Goal: Task Accomplishment & Management: Use online tool/utility

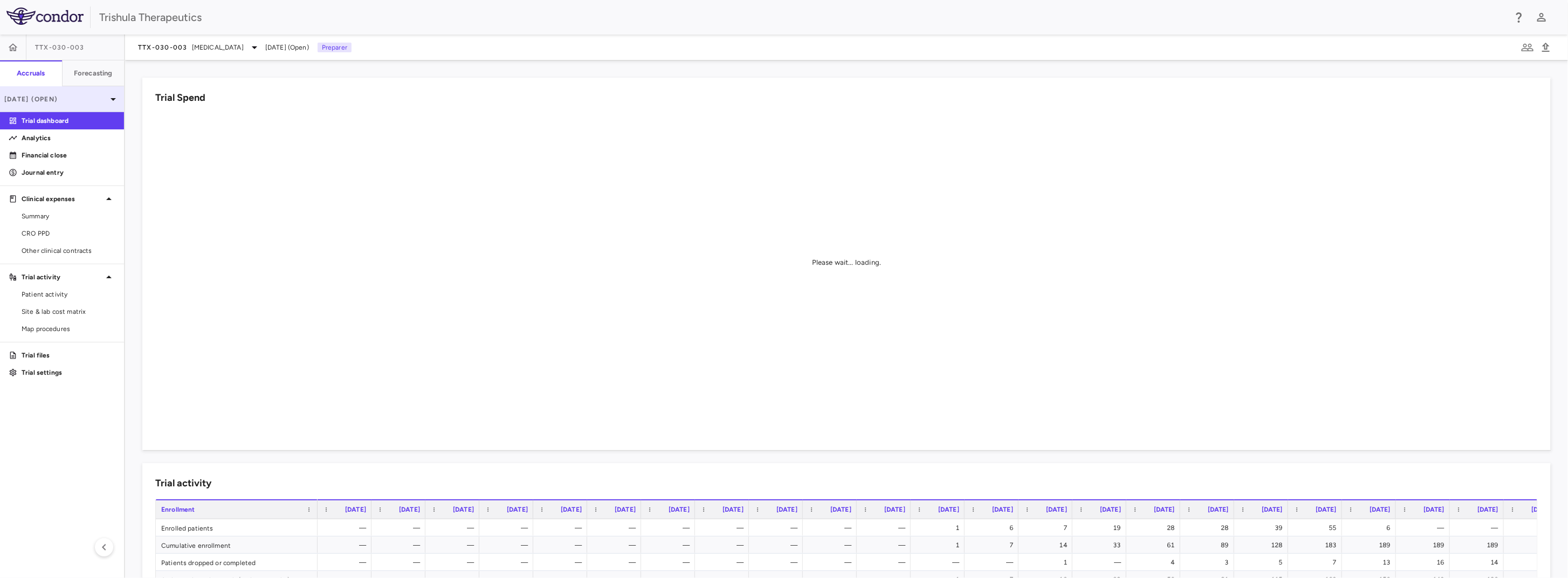
click at [94, 94] on p "[DATE] (Open)" at bounding box center [55, 99] width 102 height 10
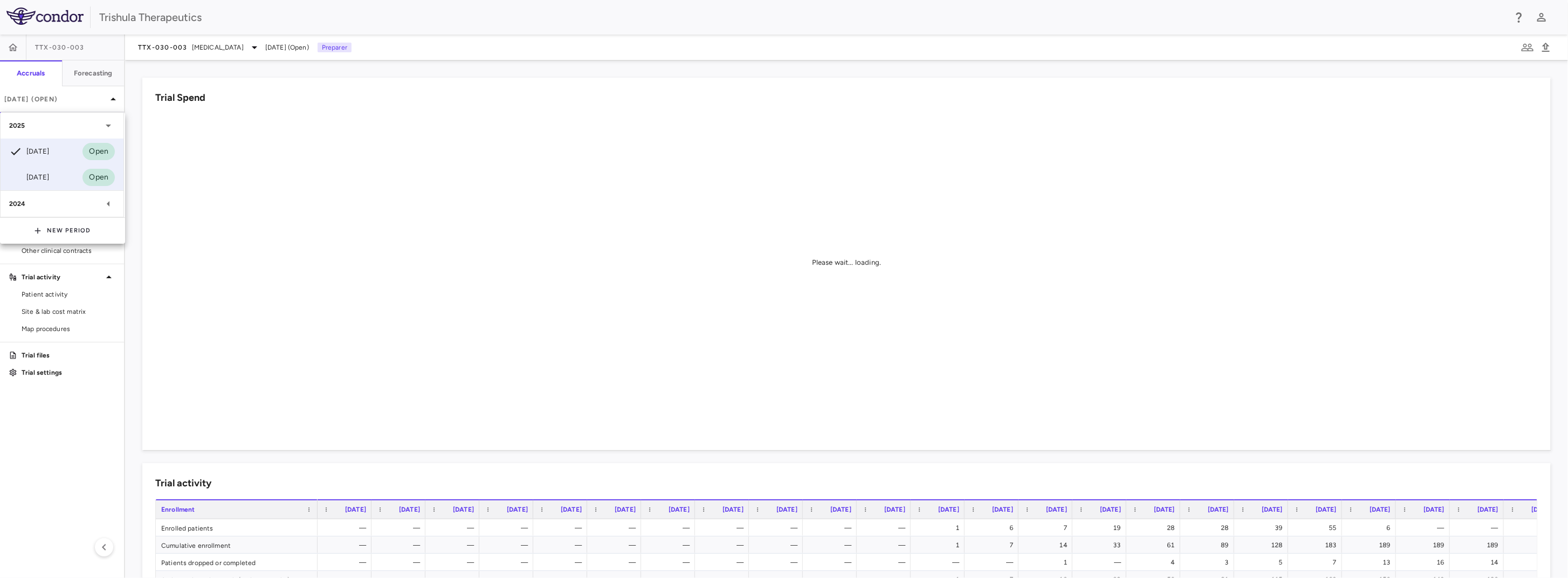
click at [34, 174] on div "[DATE]" at bounding box center [29, 177] width 40 height 13
click at [52, 158] on p "Financial close" at bounding box center [68, 155] width 94 height 10
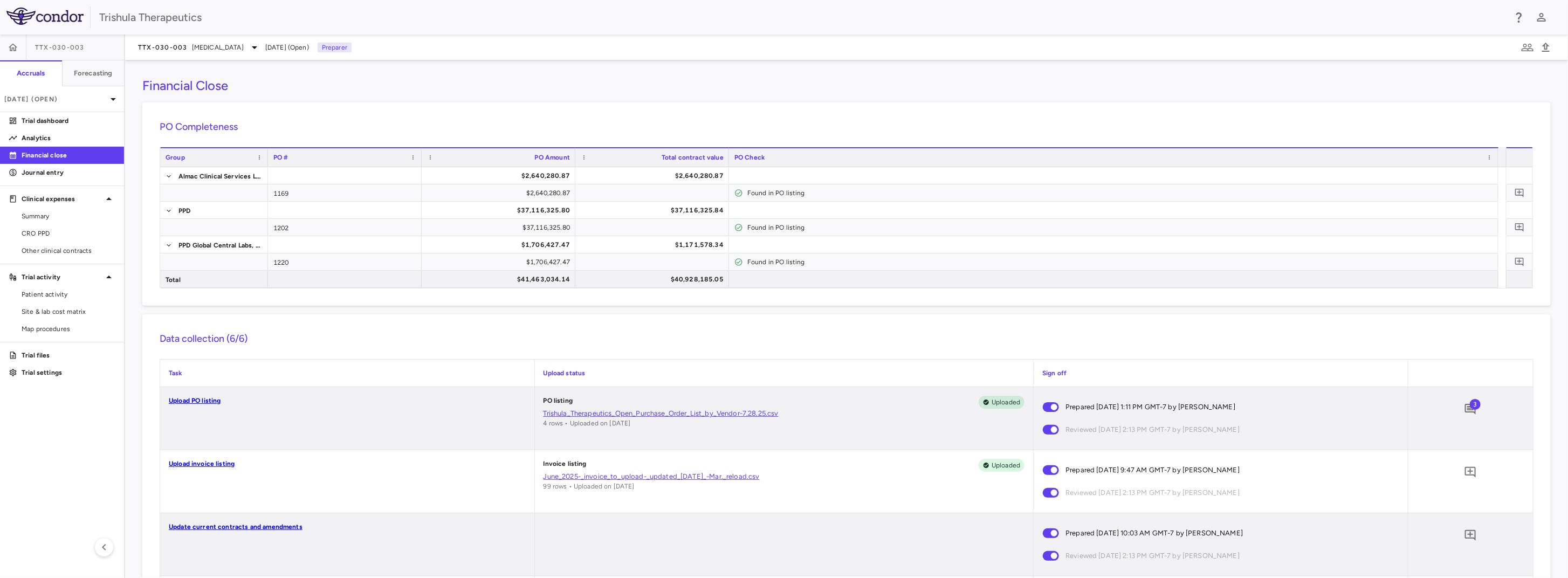
click at [216, 464] on link "Upload invoice listing" at bounding box center [202, 463] width 66 height 7
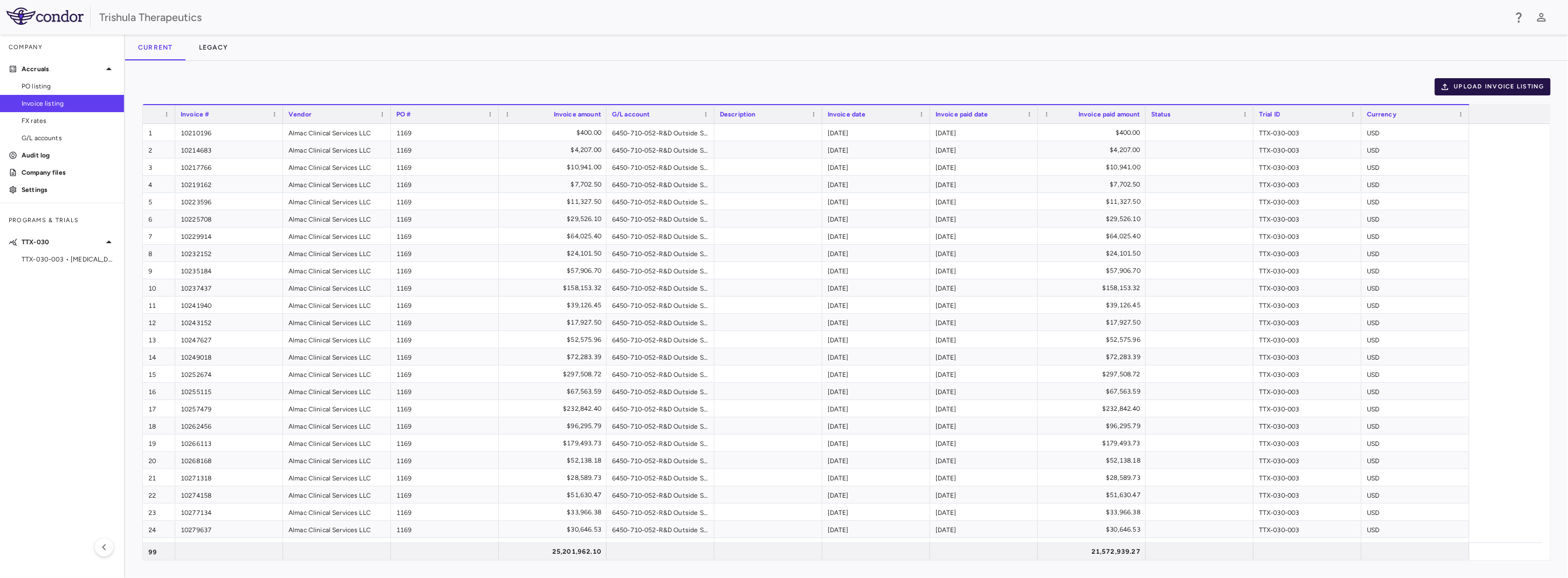
click at [1497, 82] on button "Upload invoice listing" at bounding box center [1492, 87] width 116 height 18
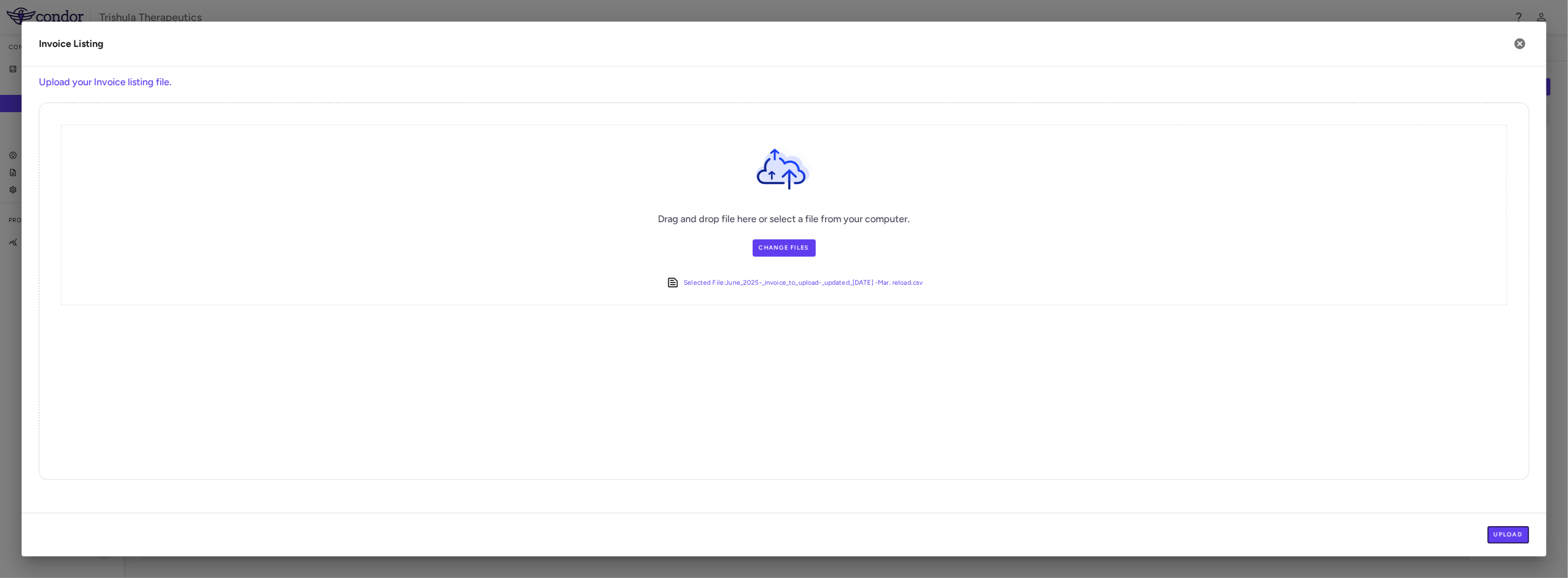
drag, startPoint x: 1516, startPoint y: 537, endPoint x: 1444, endPoint y: 520, distance: 74.0
click at [1516, 537] on button "Upload" at bounding box center [1508, 535] width 42 height 18
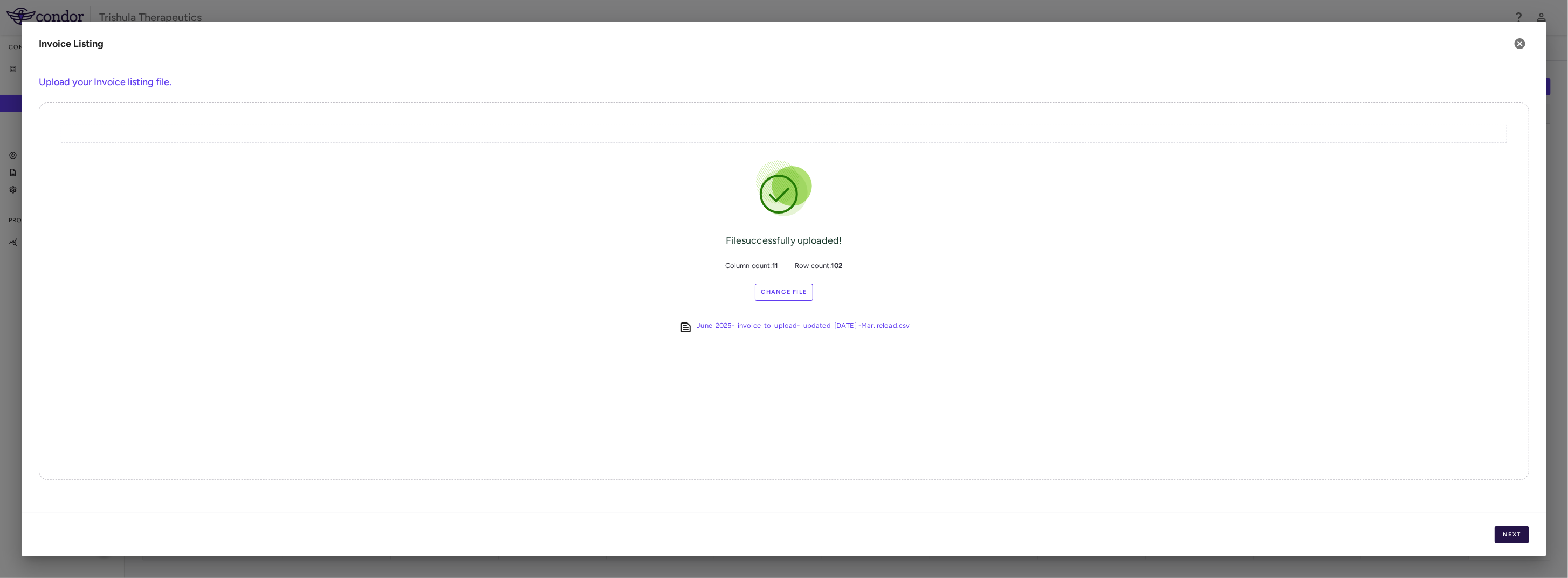
click at [1525, 539] on button "Next" at bounding box center [1511, 535] width 34 height 18
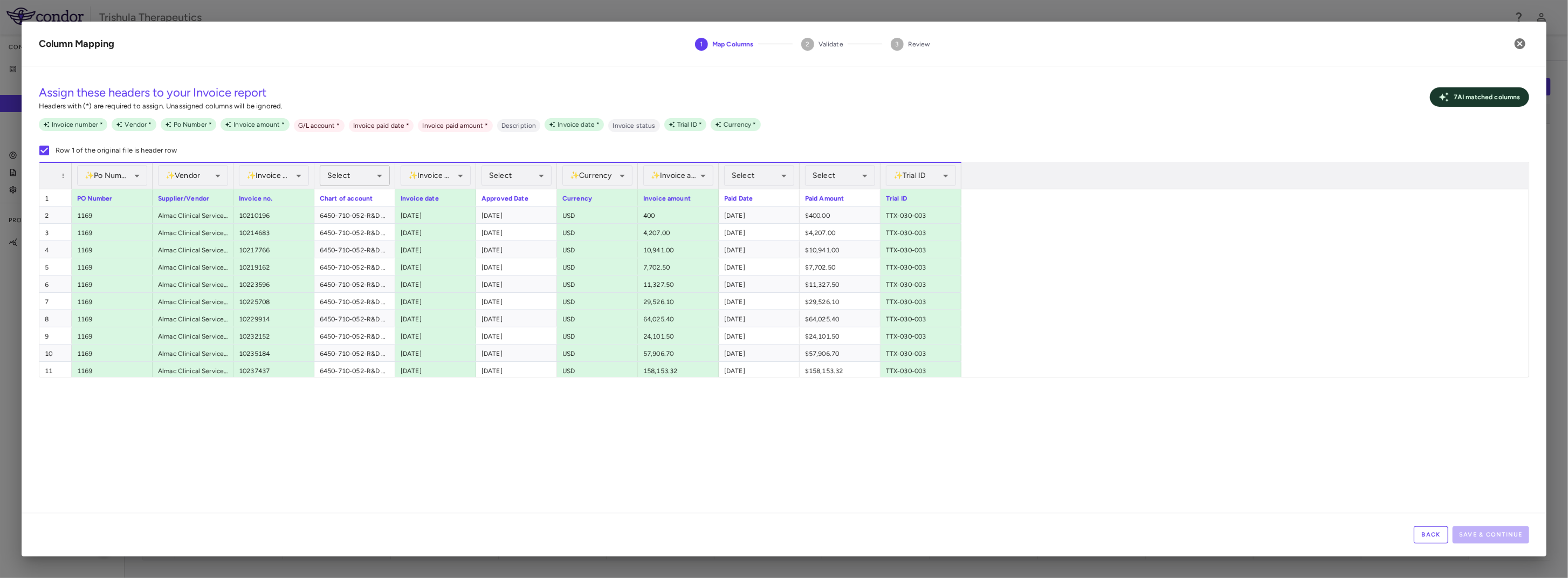
click at [364, 173] on body "Skip to sidebar Skip to main content Trishula Therapeutics Company Accruals PO …" at bounding box center [784, 289] width 1568 height 578
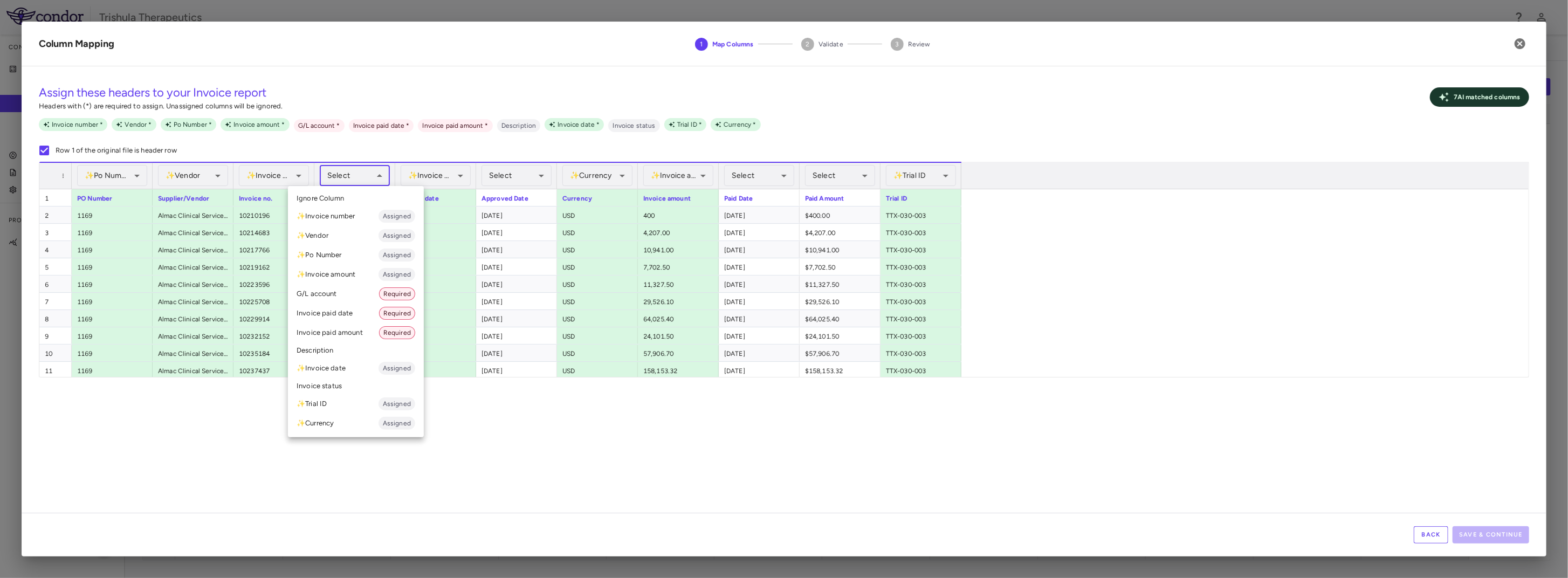
click at [367, 298] on li "G/L account Required" at bounding box center [356, 294] width 136 height 19
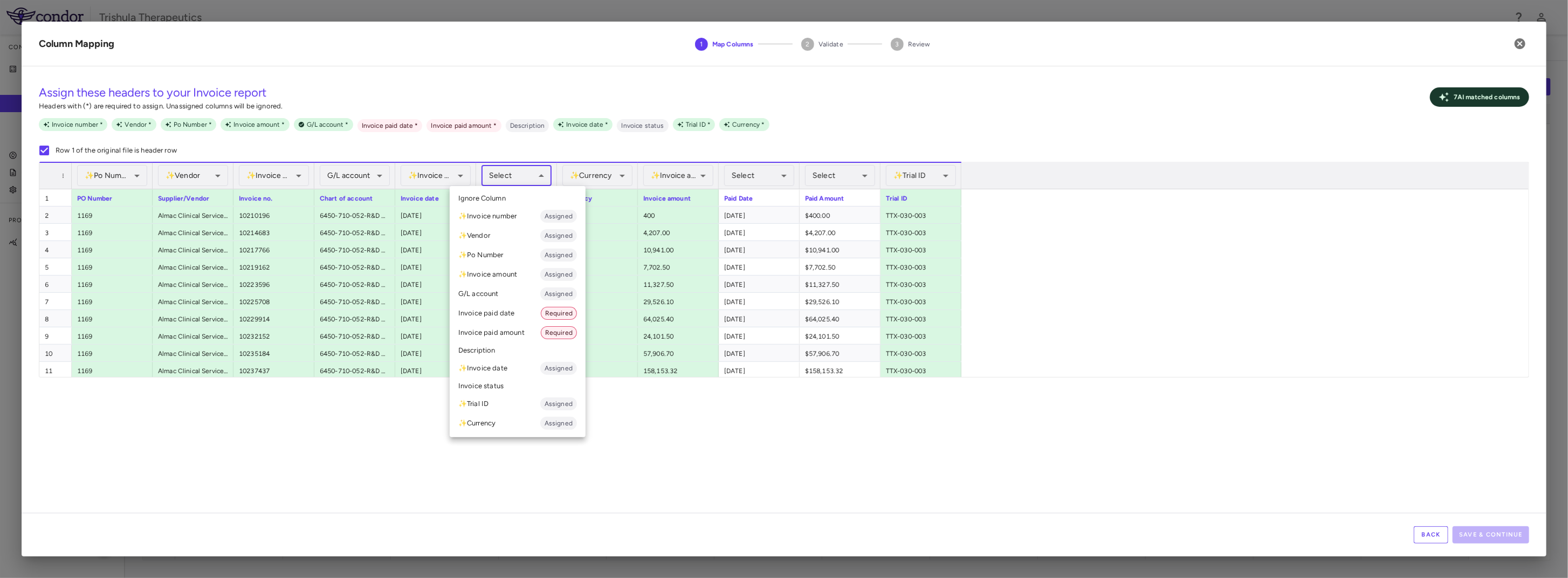
click at [514, 175] on body "Skip to sidebar Skip to main content Trishula Therapeutics Company Accruals PO …" at bounding box center [784, 289] width 1568 height 578
click at [779, 480] on div at bounding box center [784, 289] width 1568 height 578
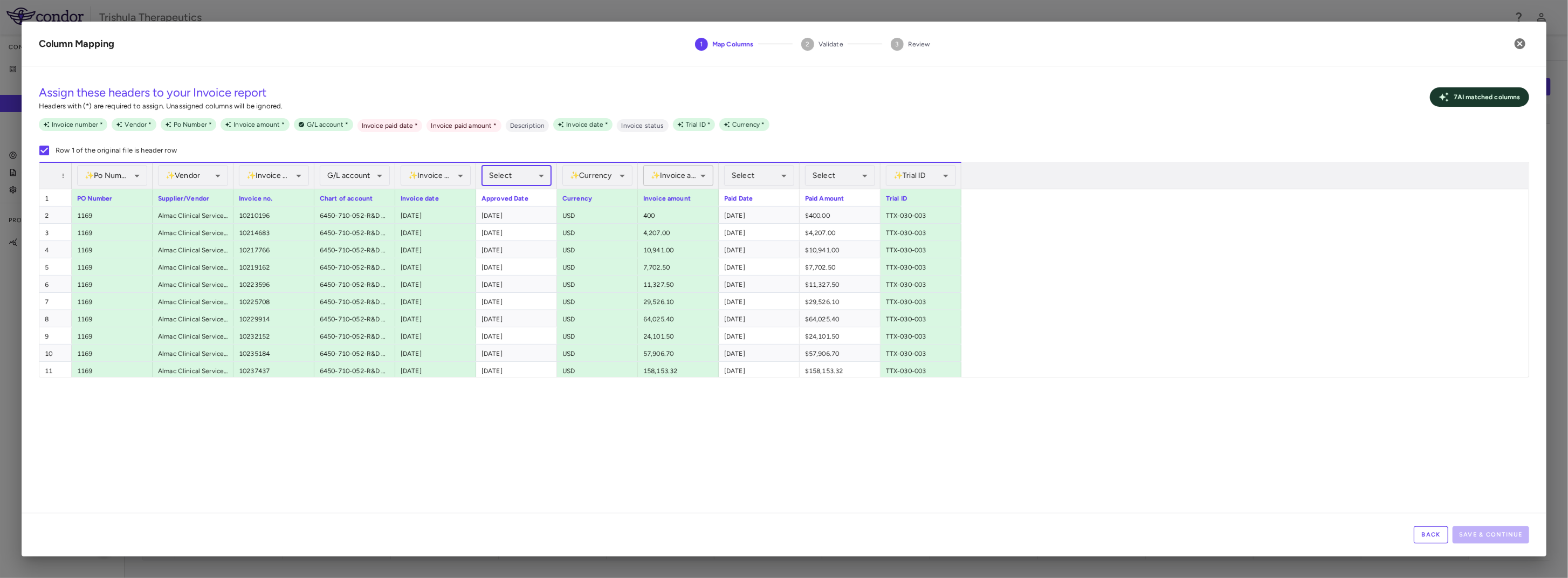
click at [686, 177] on body "Skip to sidebar Skip to main content Trishula Therapeutics Company Accruals PO …" at bounding box center [784, 289] width 1568 height 578
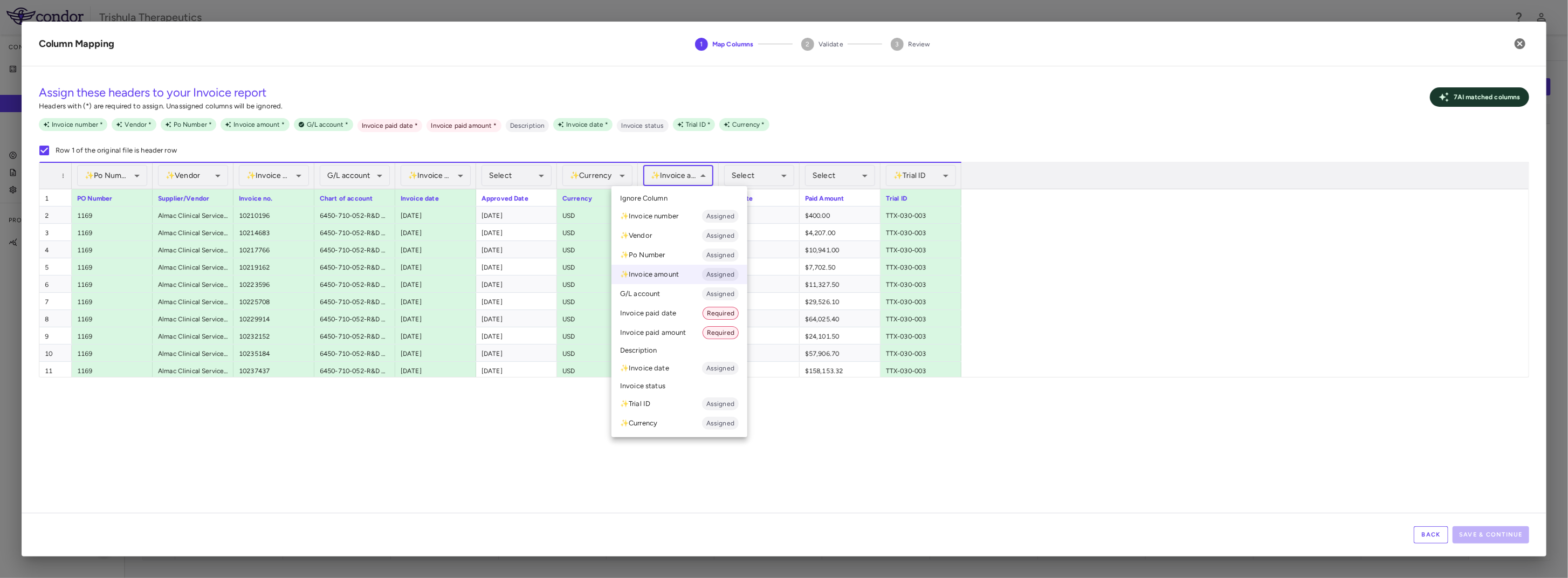
click at [1090, 419] on div at bounding box center [784, 289] width 1568 height 578
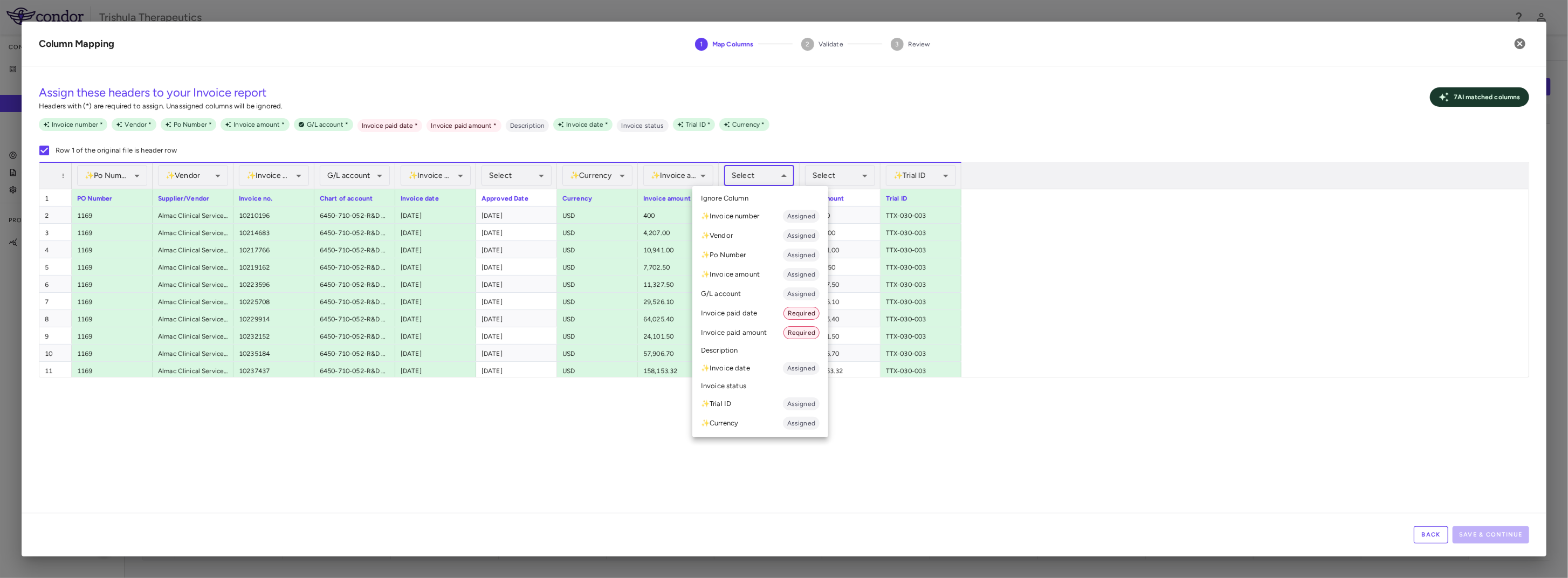
click at [775, 178] on body "Skip to sidebar Skip to main content Trishula Therapeutics Company Accruals PO …" at bounding box center [784, 289] width 1568 height 578
click at [1243, 476] on div at bounding box center [784, 289] width 1568 height 578
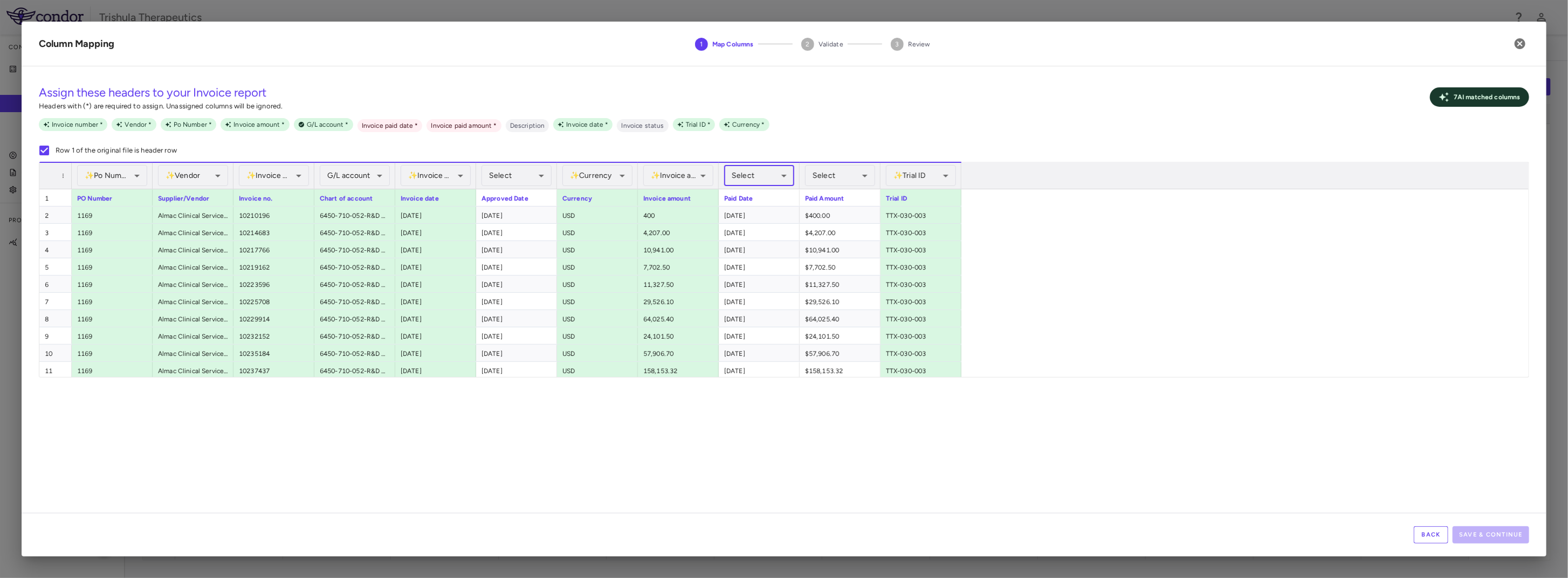
click at [784, 182] on body "Skip to sidebar Skip to main content Trishula Therapeutics Company Accruals PO …" at bounding box center [784, 289] width 1568 height 578
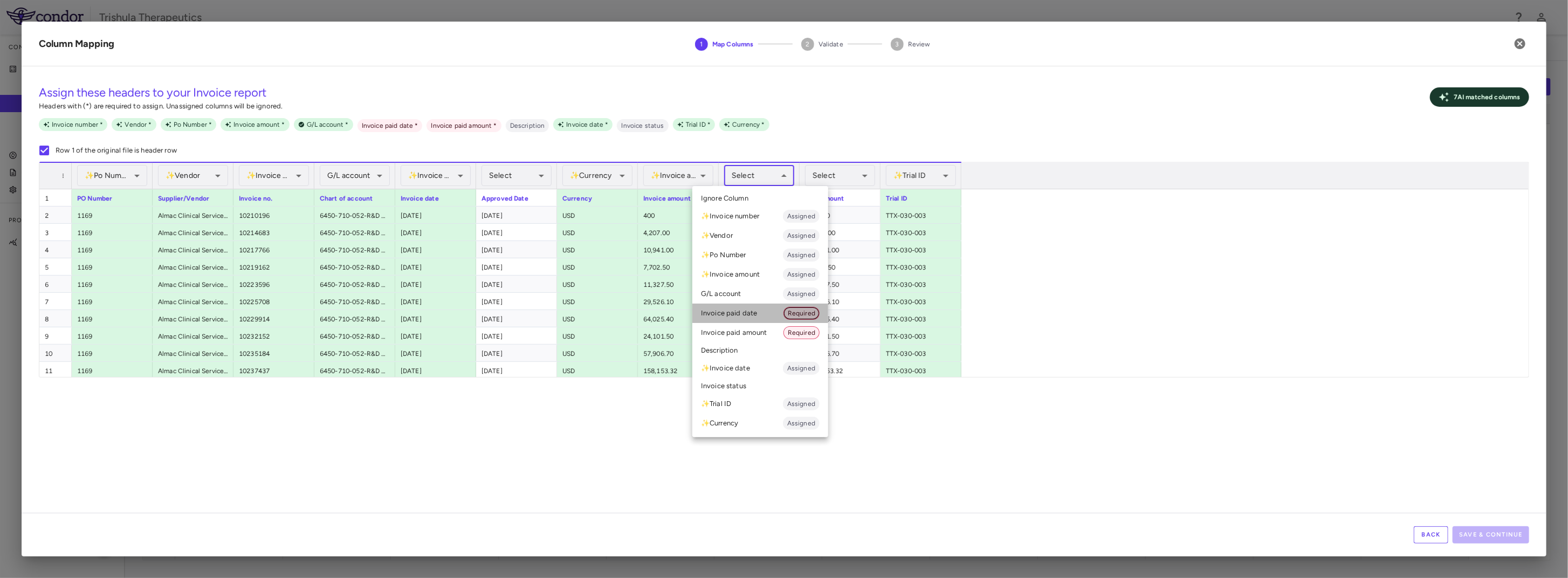
click at [800, 312] on span "Required" at bounding box center [801, 313] width 35 height 10
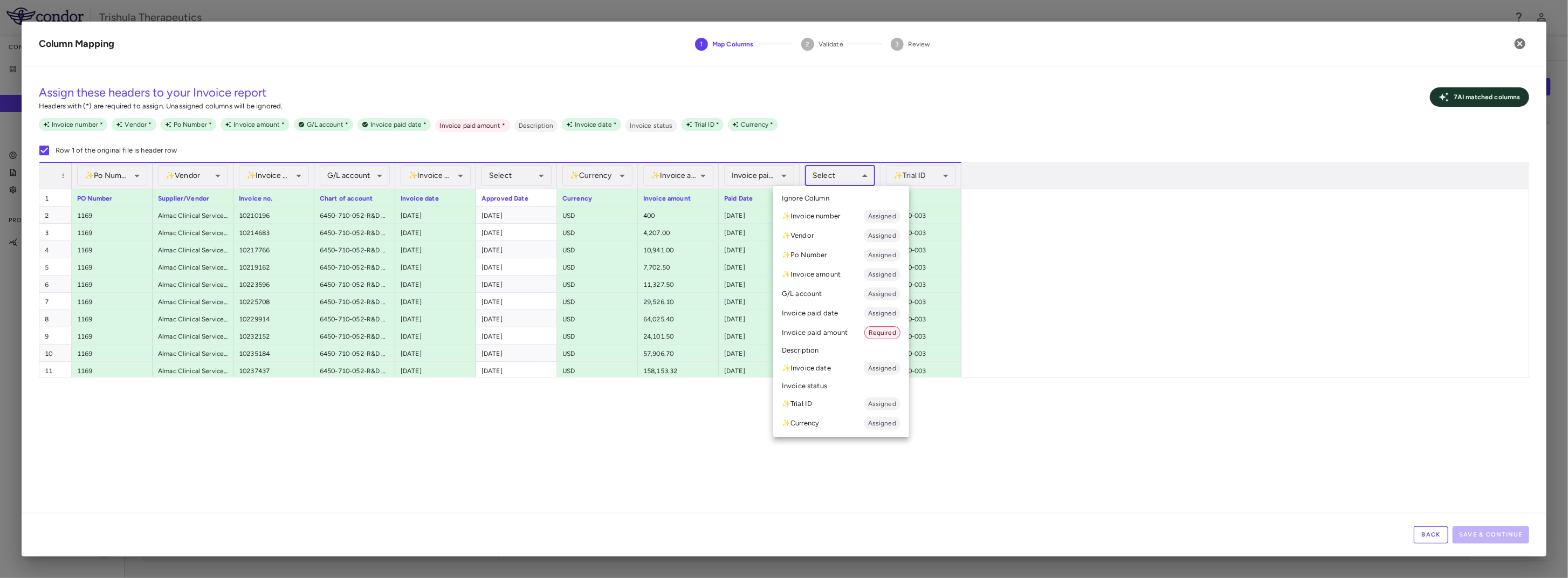
click at [834, 175] on body "Skip to sidebar Skip to main content Trishula Therapeutics Company Accruals PO …" at bounding box center [784, 289] width 1568 height 578
click at [847, 331] on li "Invoice paid amount Required" at bounding box center [841, 332] width 136 height 19
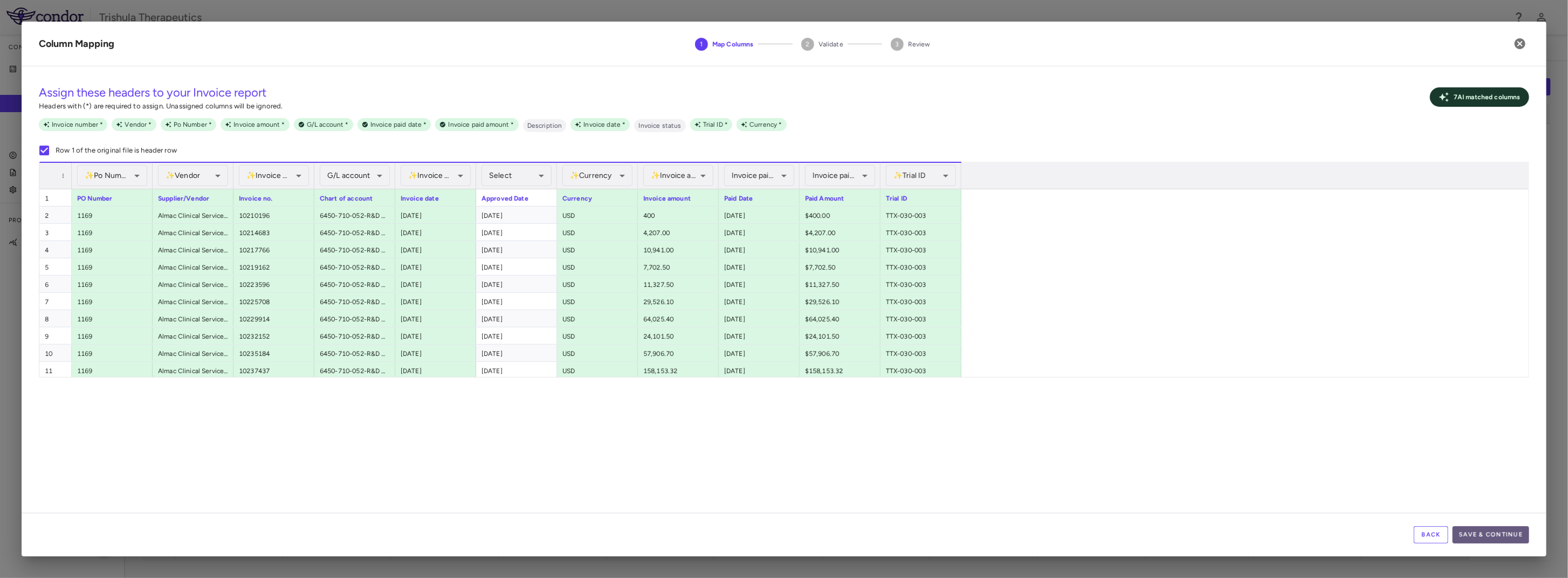
click at [1518, 533] on button "Save & Continue" at bounding box center [1490, 535] width 77 height 18
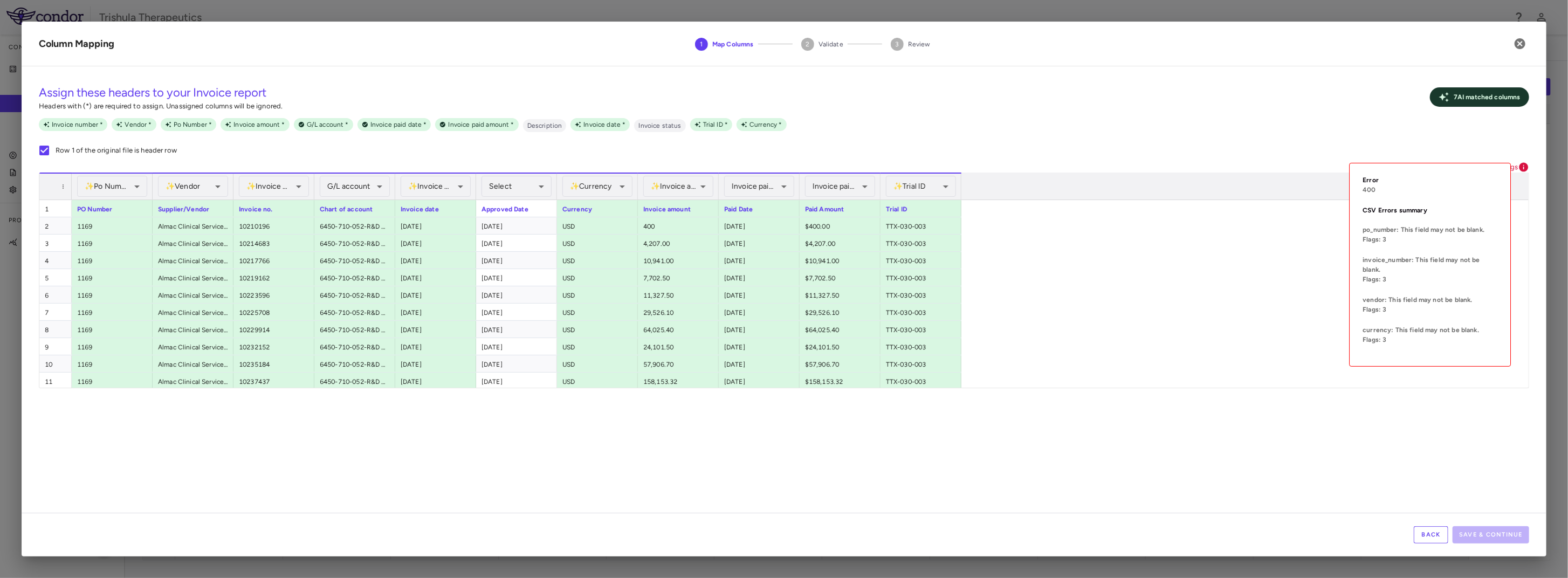
click at [1519, 166] on icon at bounding box center [1523, 167] width 9 height 9
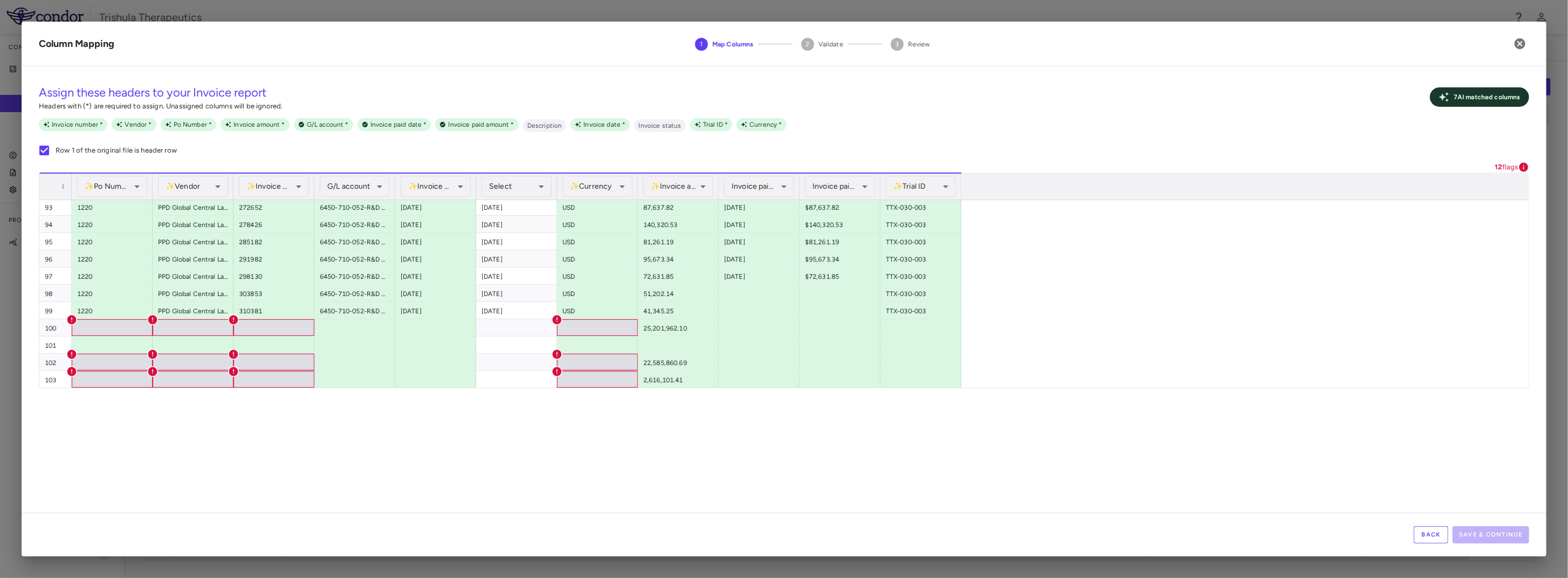
click at [1418, 493] on div "**********" at bounding box center [784, 294] width 1525 height 438
click at [1519, 43] on icon "button" at bounding box center [1519, 43] width 13 height 13
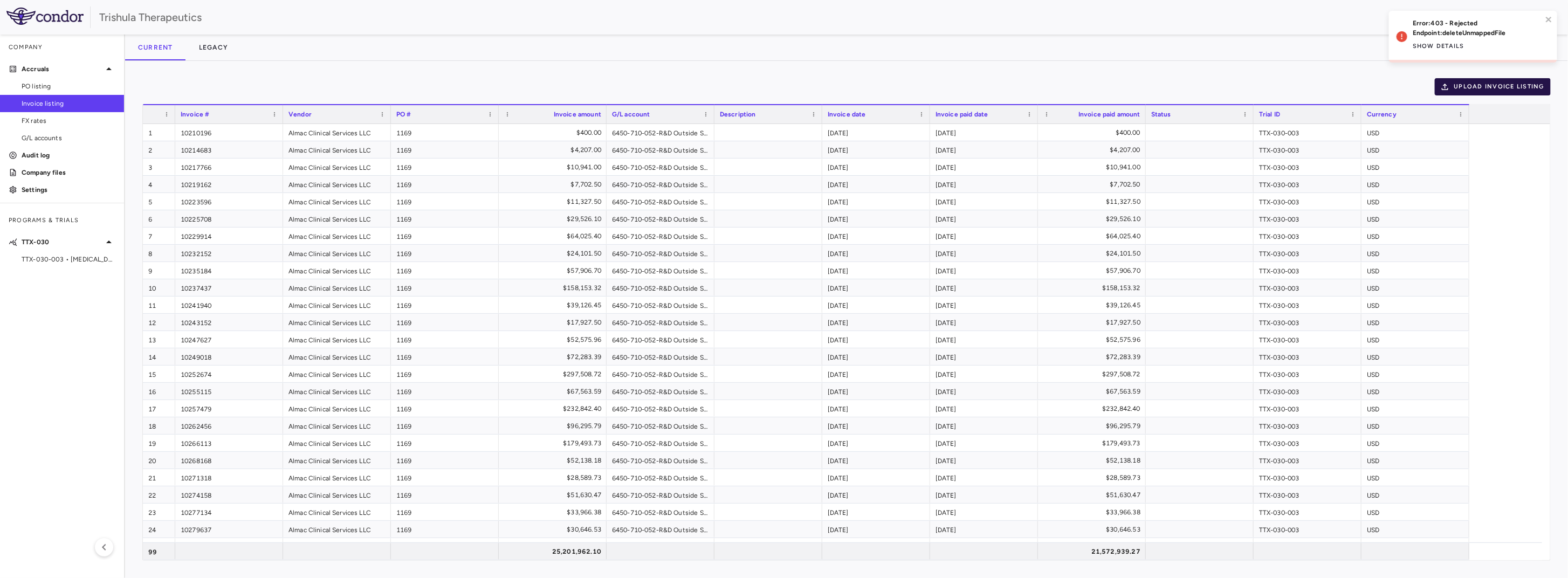
click at [1501, 82] on button "Upload invoice listing" at bounding box center [1492, 87] width 116 height 18
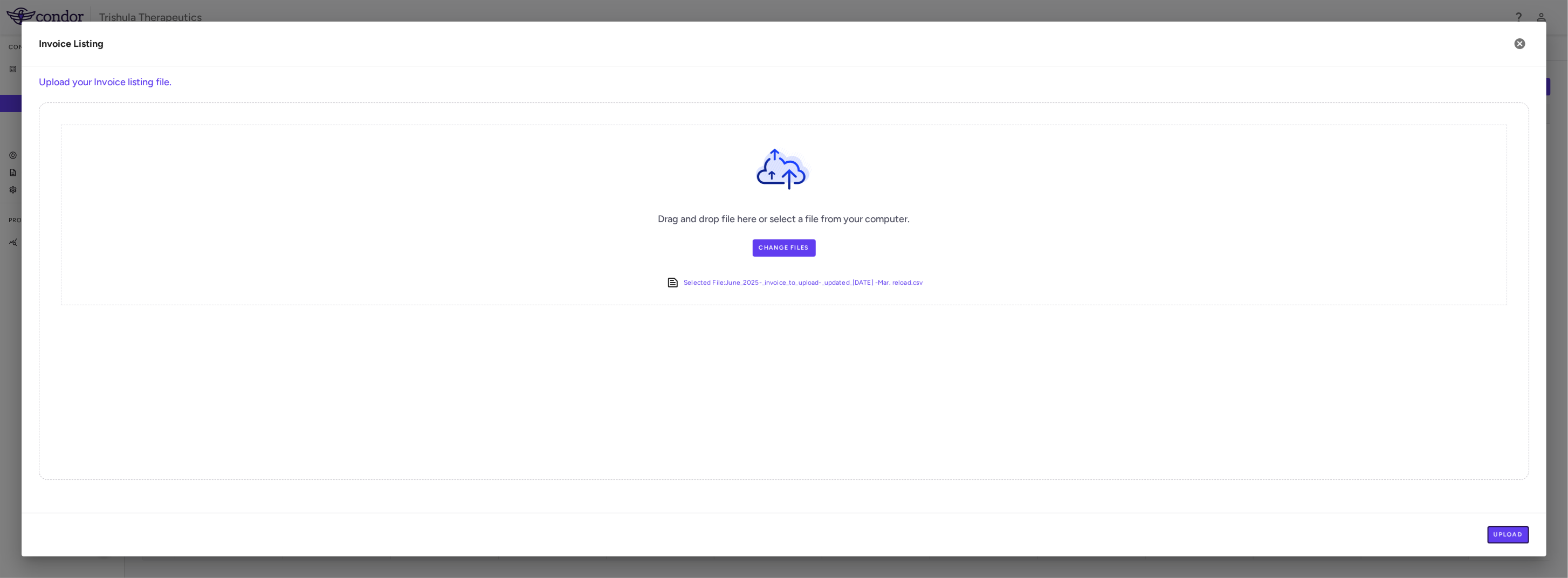
drag, startPoint x: 1510, startPoint y: 536, endPoint x: 1489, endPoint y: 526, distance: 23.3
click at [1510, 536] on button "Upload" at bounding box center [1508, 535] width 42 height 18
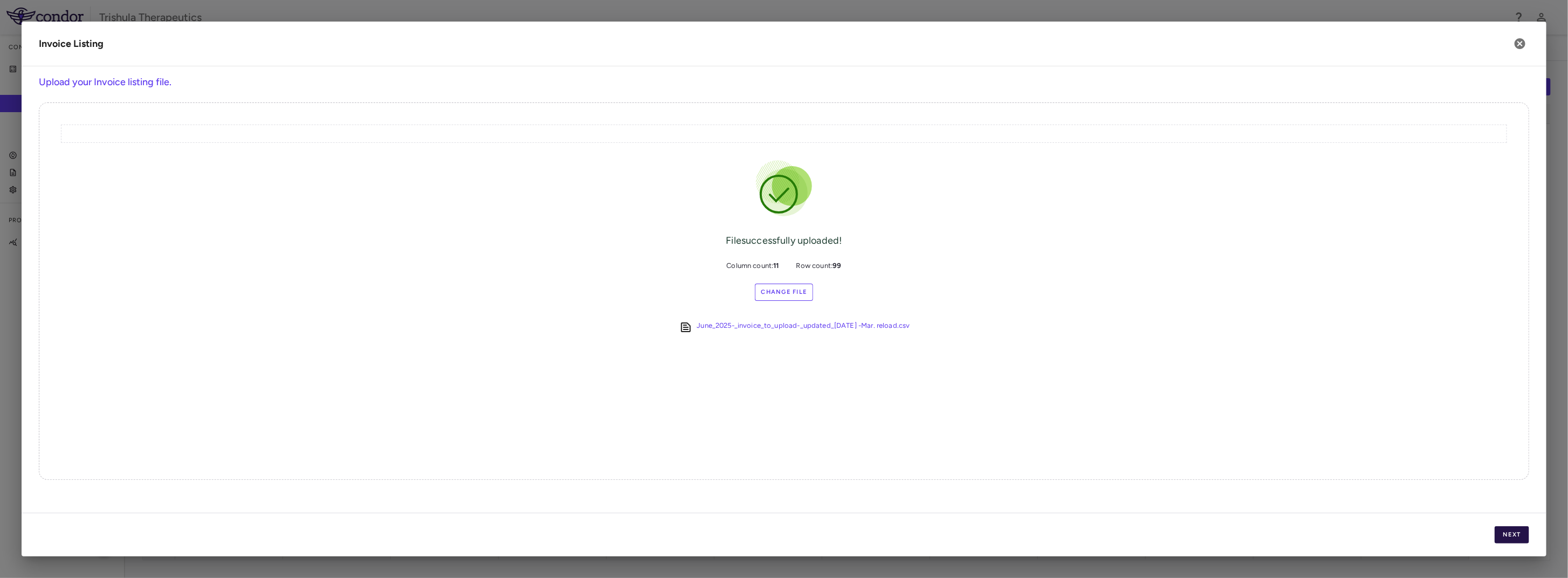
click at [1517, 536] on button "Next" at bounding box center [1511, 535] width 34 height 18
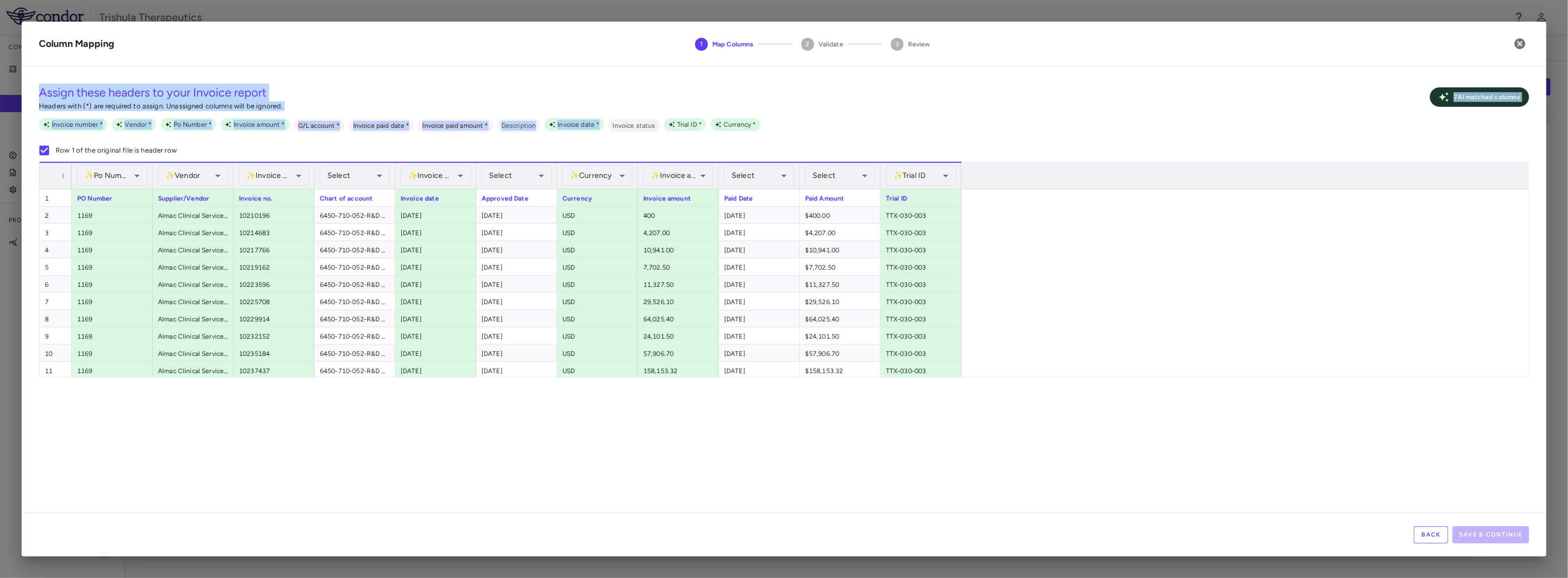
drag, startPoint x: 533, startPoint y: 34, endPoint x: 606, endPoint y: 116, distance: 109.8
click at [606, 116] on div "**********" at bounding box center [784, 289] width 1525 height 535
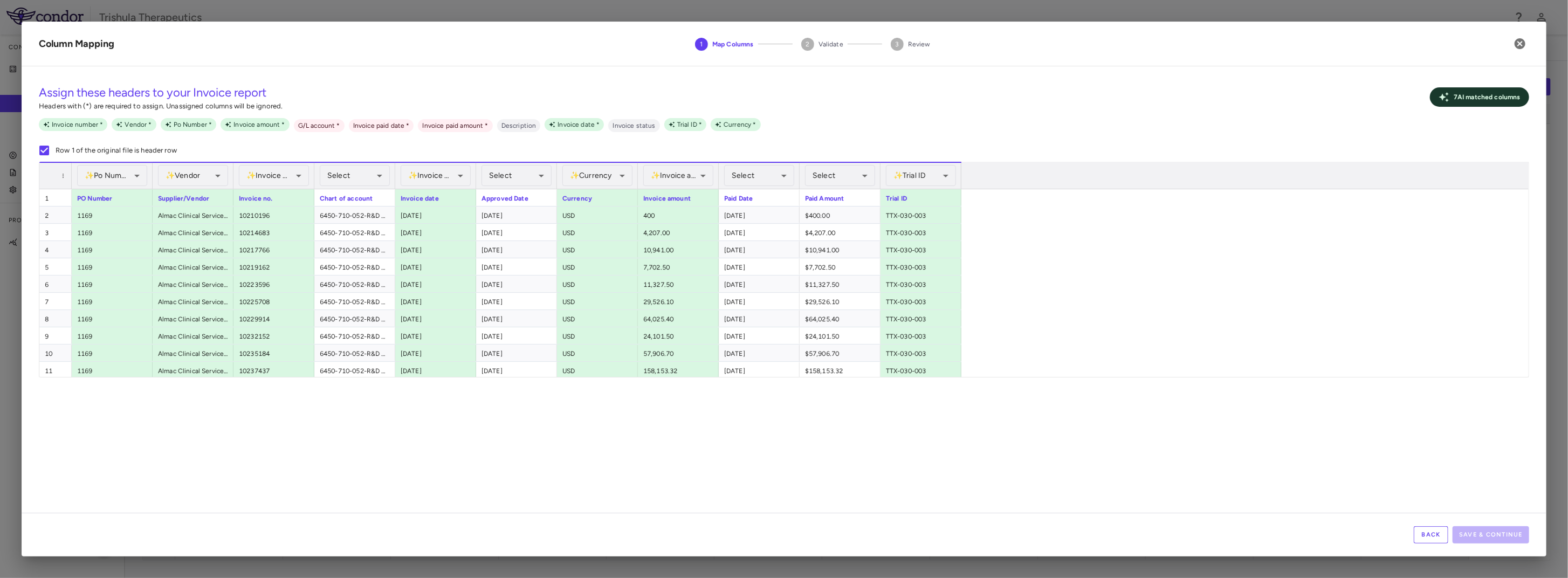
click at [389, 38] on h2 "Column Mapping 1 Map Columns 2 Validate 3 Review" at bounding box center [784, 44] width 1525 height 45
click at [363, 195] on div "Chart of account" at bounding box center [355, 197] width 81 height 17
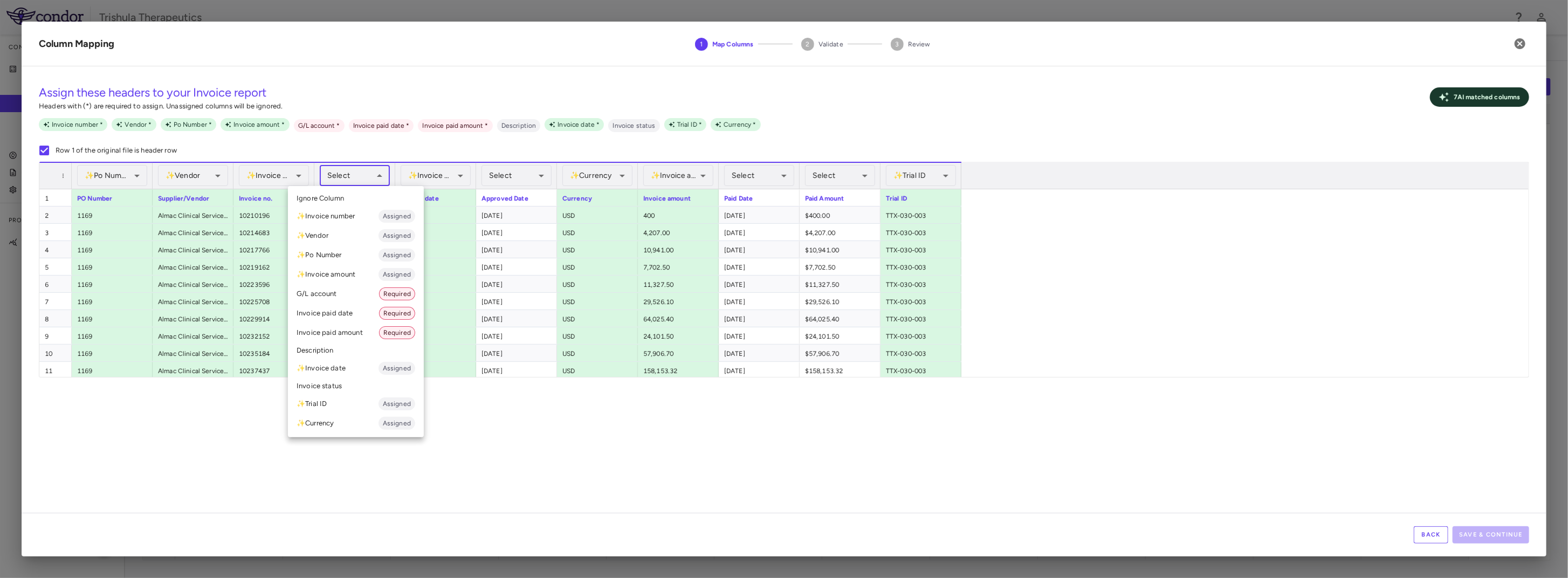
click at [366, 178] on body "Skip to sidebar Skip to main content Trishula Therapeutics Company Accruals PO …" at bounding box center [784, 289] width 1568 height 578
click at [348, 300] on li "G/L account Required" at bounding box center [356, 294] width 136 height 19
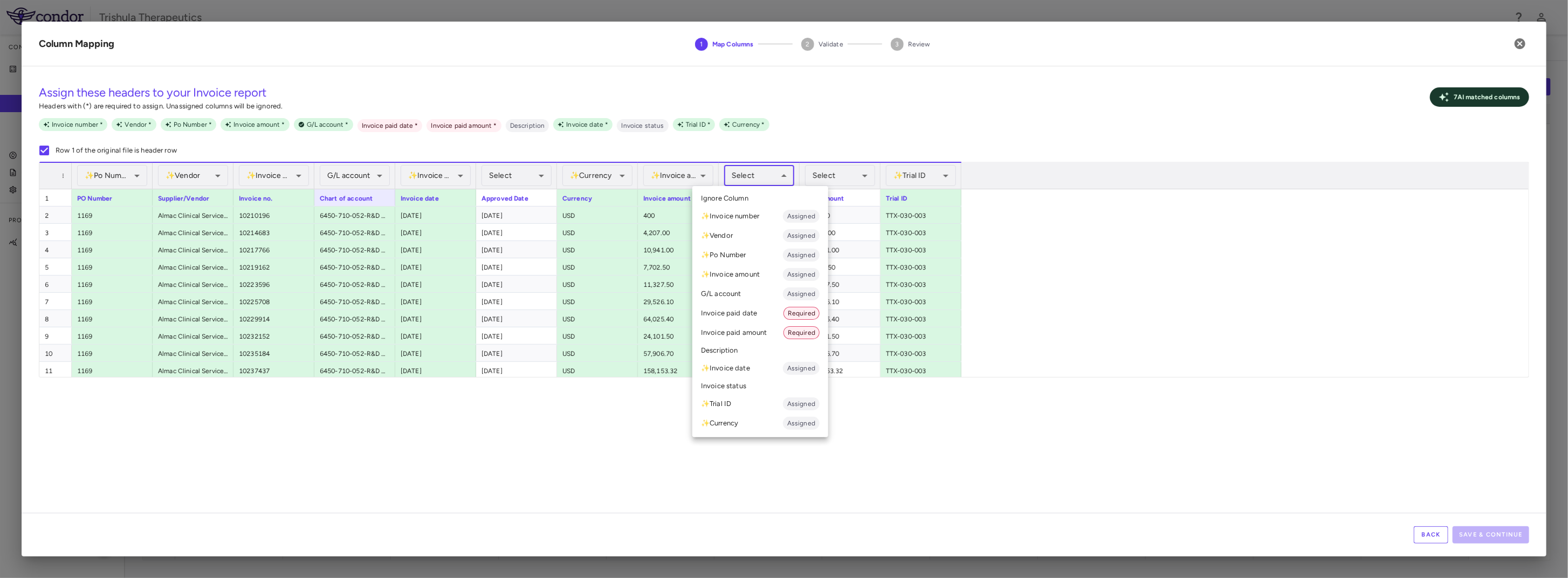
click at [756, 176] on body "Skip to sidebar Skip to main content Trishula Therapeutics Company Accruals PO …" at bounding box center [784, 289] width 1568 height 578
click at [747, 317] on li "Invoice paid date Required" at bounding box center [760, 313] width 136 height 19
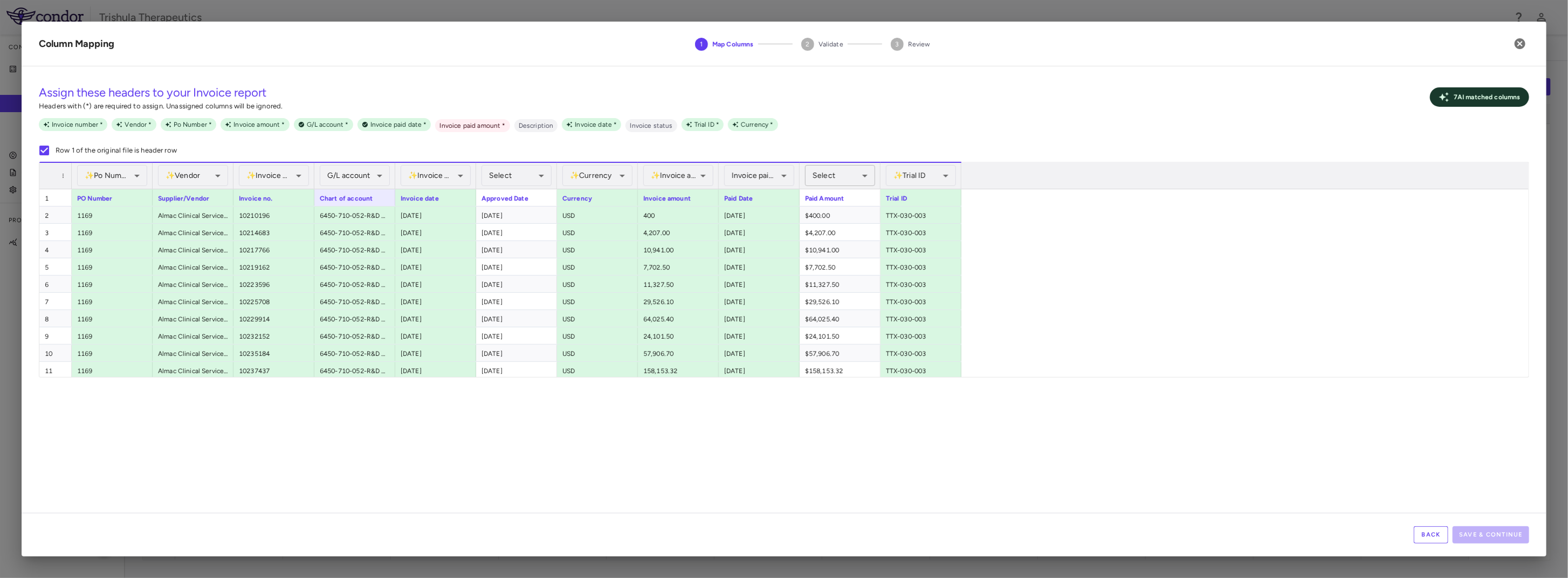
click at [848, 171] on body "Skip to sidebar Skip to main content Trishula Therapeutics Company Accruals PO …" at bounding box center [784, 289] width 1568 height 578
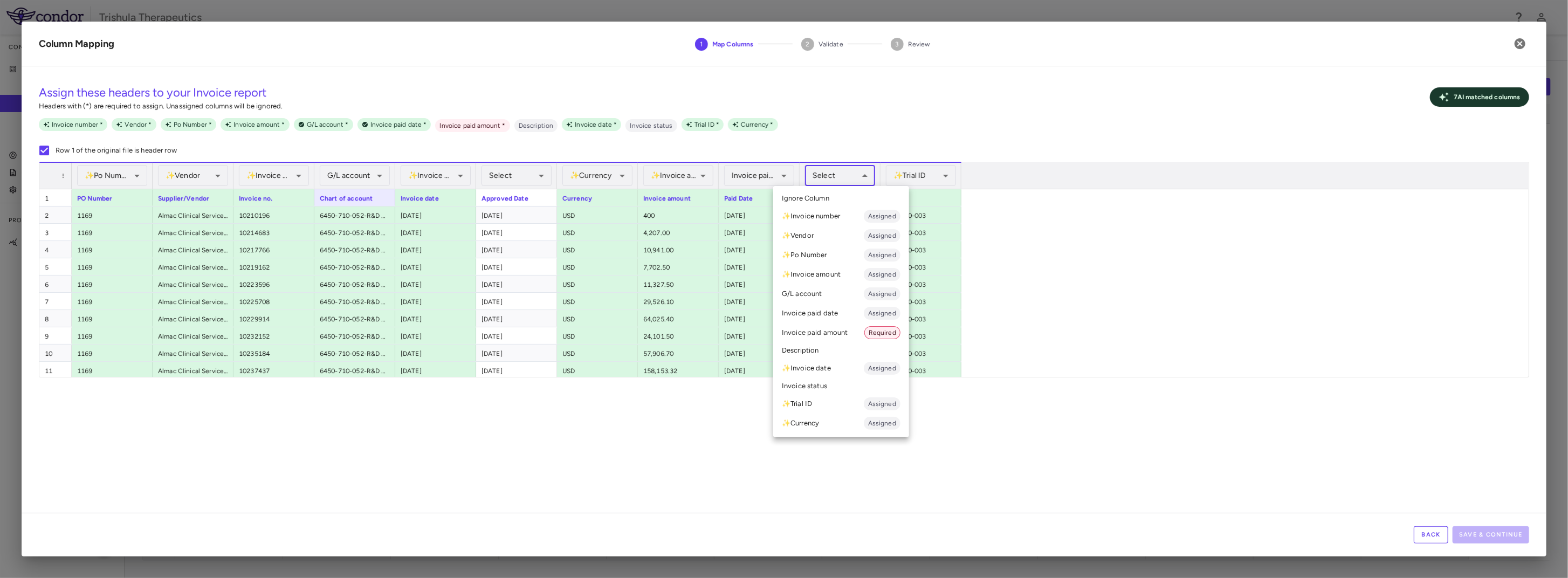
click at [824, 330] on li "Invoice paid amount Required" at bounding box center [841, 332] width 136 height 19
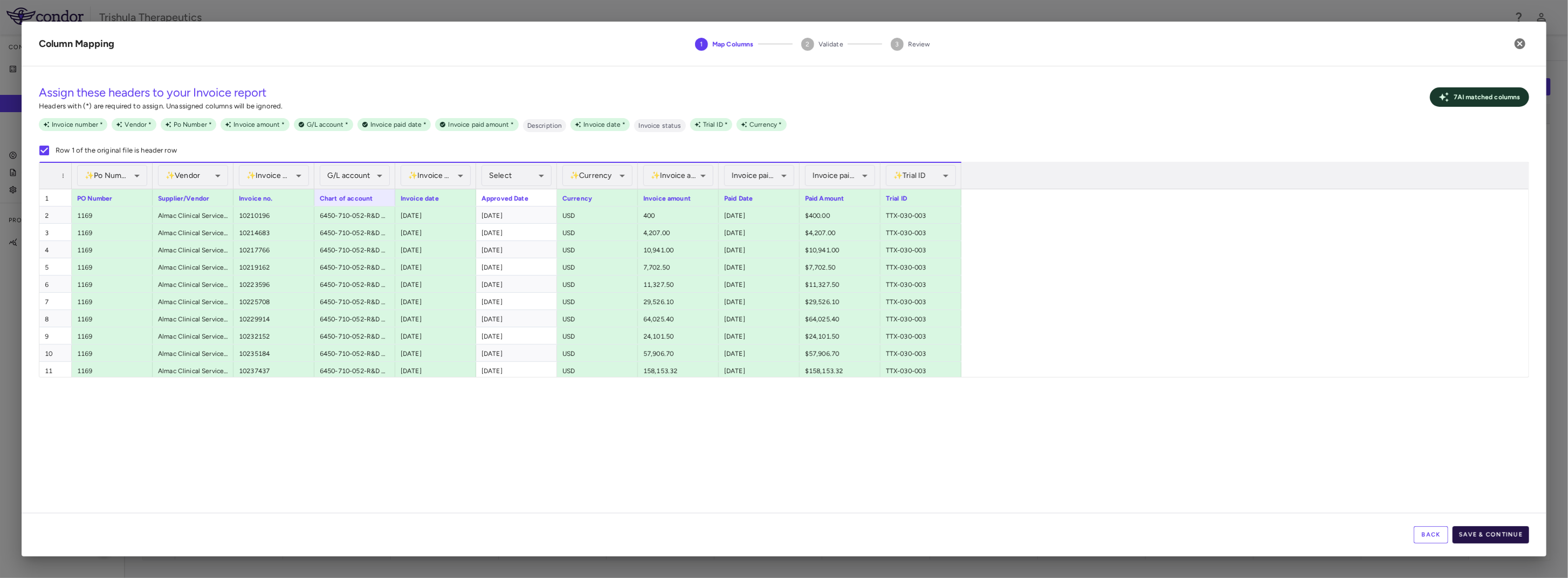
click at [1486, 532] on button "Save & Continue" at bounding box center [1490, 535] width 77 height 18
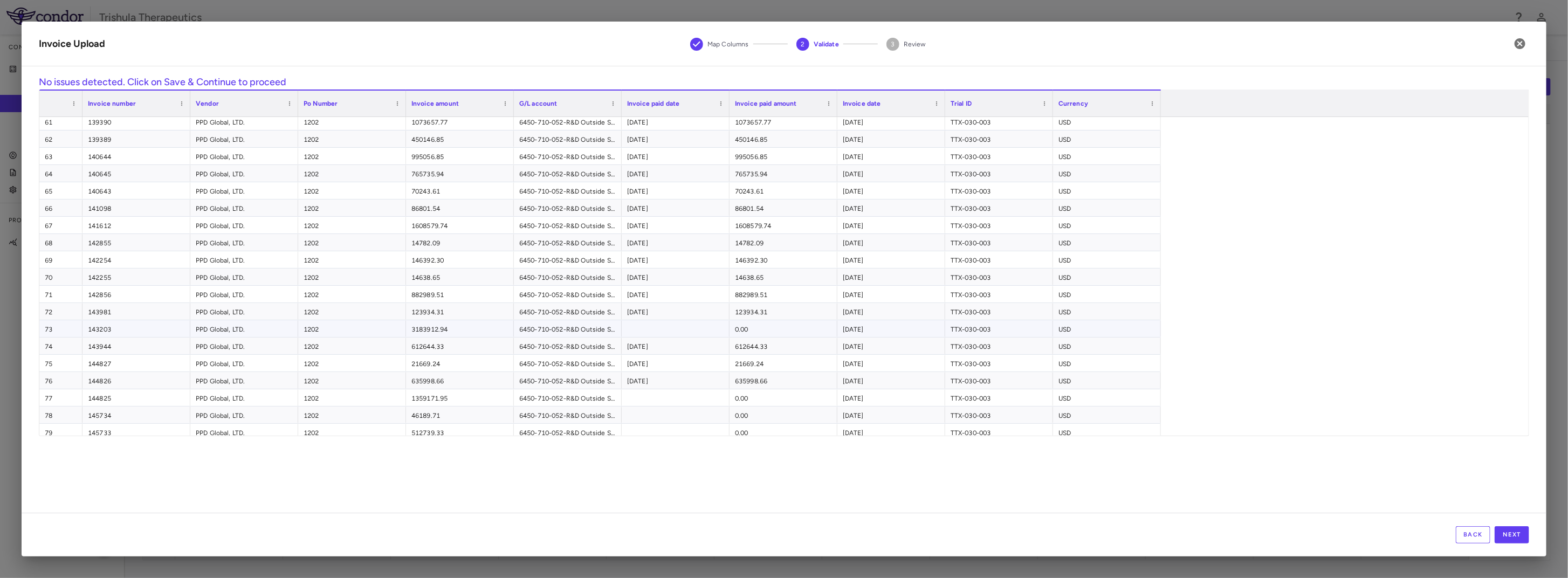
scroll to position [1078, 0]
click at [1518, 532] on button "Next" at bounding box center [1511, 535] width 34 height 18
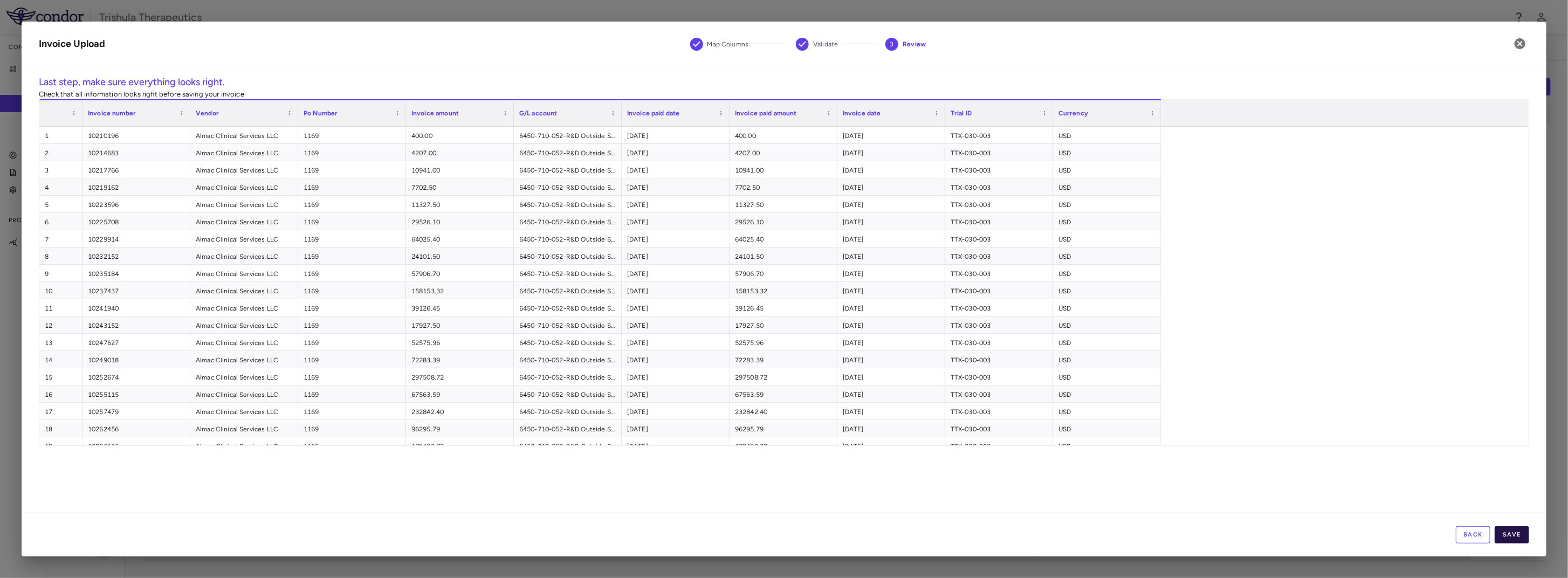
click at [1509, 531] on button "Save" at bounding box center [1511, 535] width 34 height 18
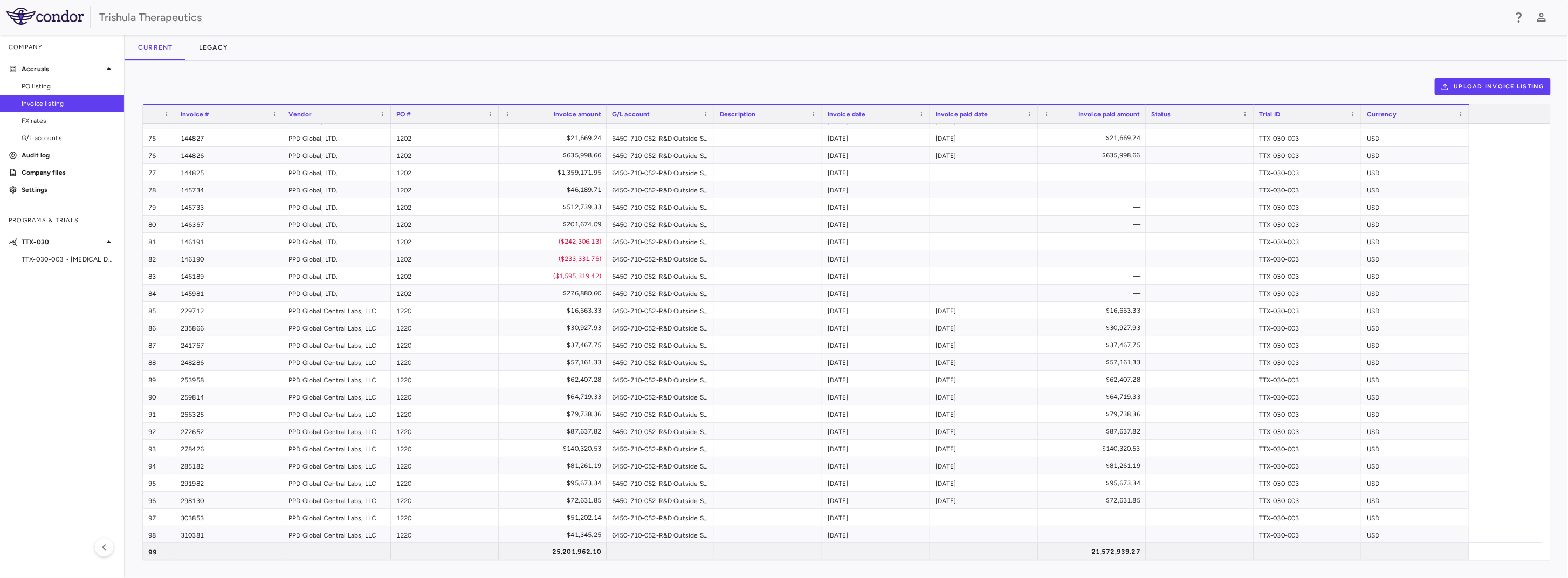
click at [288, 46] on div "Current Legacy" at bounding box center [846, 47] width 1442 height 26
click at [41, 72] on p "Accruals" at bounding box center [62, 69] width 81 height 10
click at [66, 186] on span "TTX-030-003 • [MEDICAL_DATA]" at bounding box center [68, 191] width 94 height 10
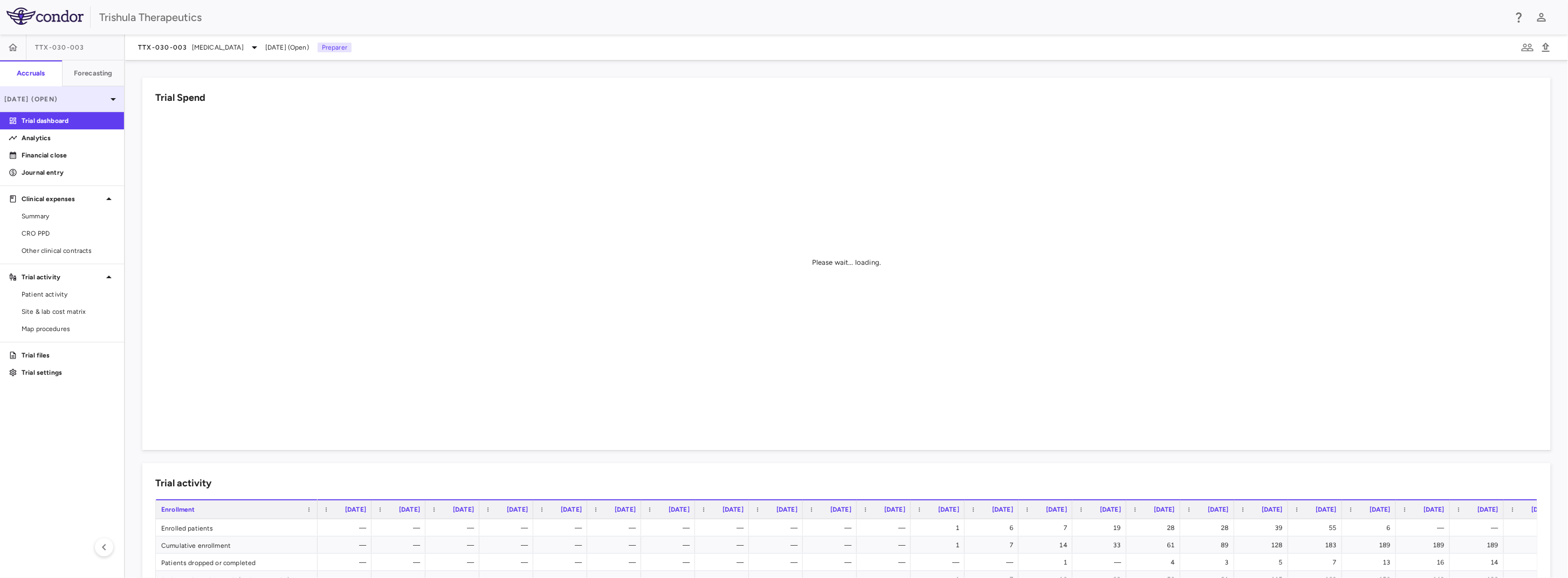
click at [111, 101] on icon at bounding box center [113, 99] width 13 height 13
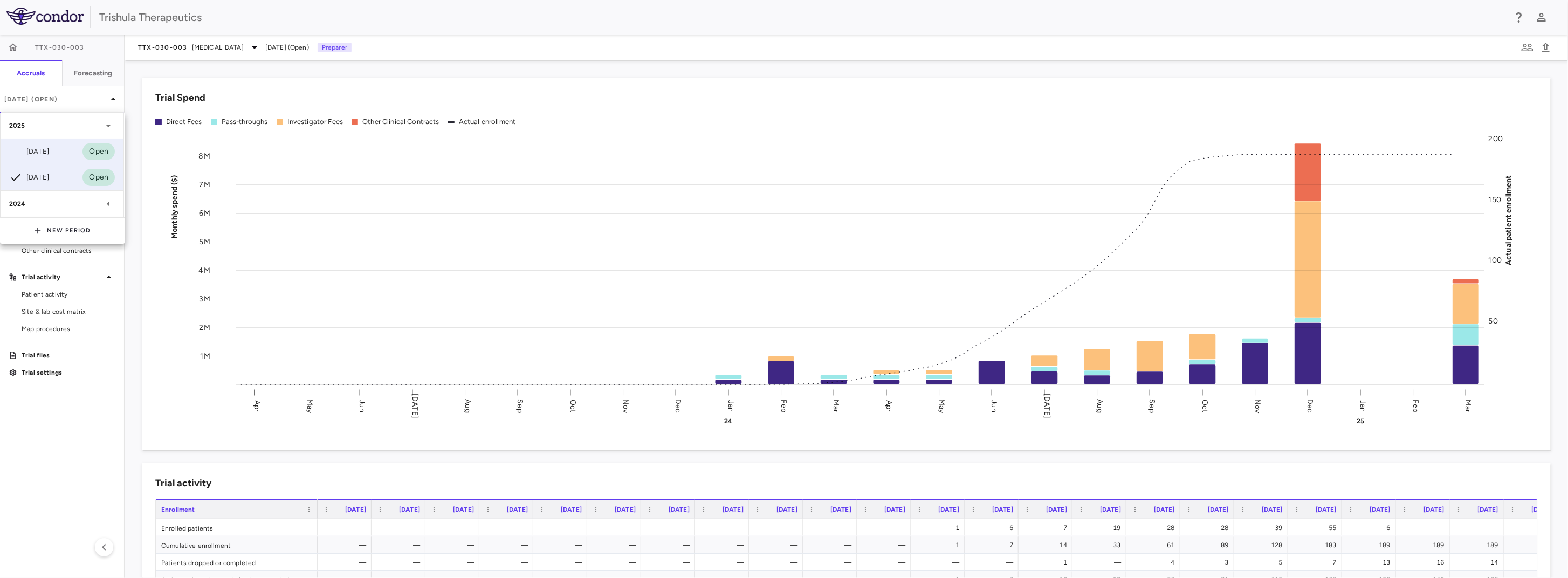
click at [49, 151] on div "[DATE]" at bounding box center [29, 151] width 40 height 13
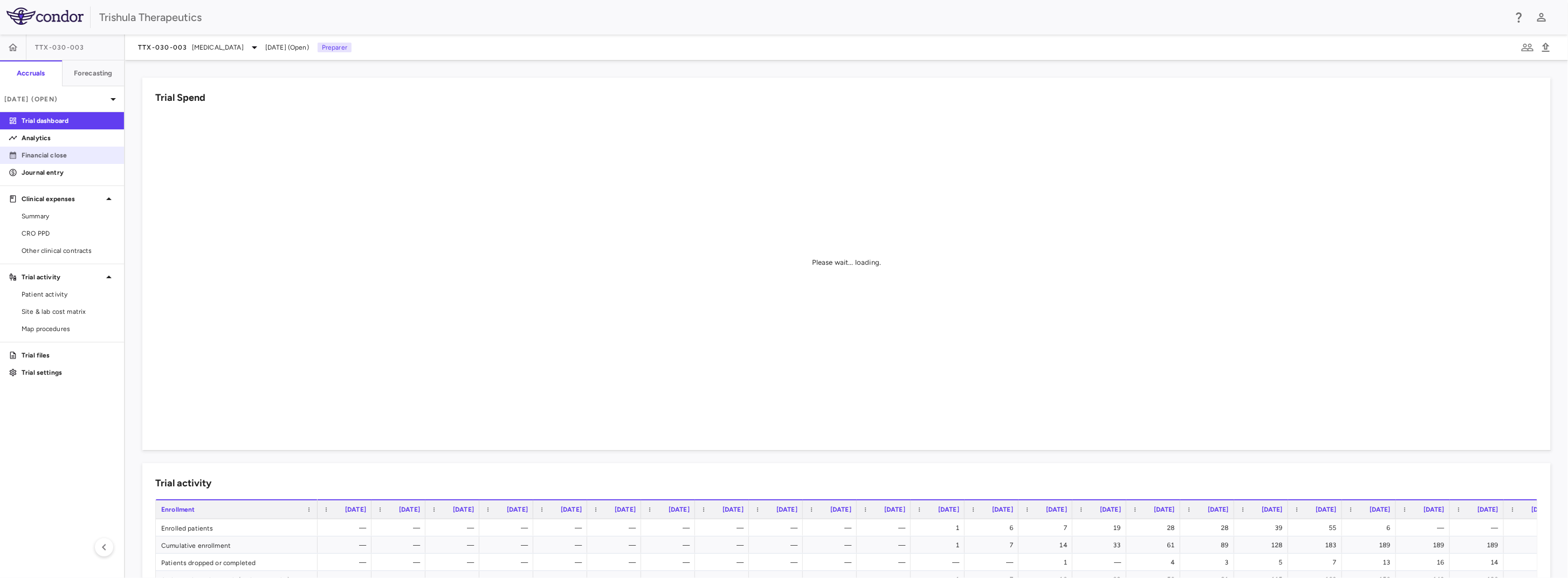
click at [74, 156] on p "Financial close" at bounding box center [68, 155] width 94 height 10
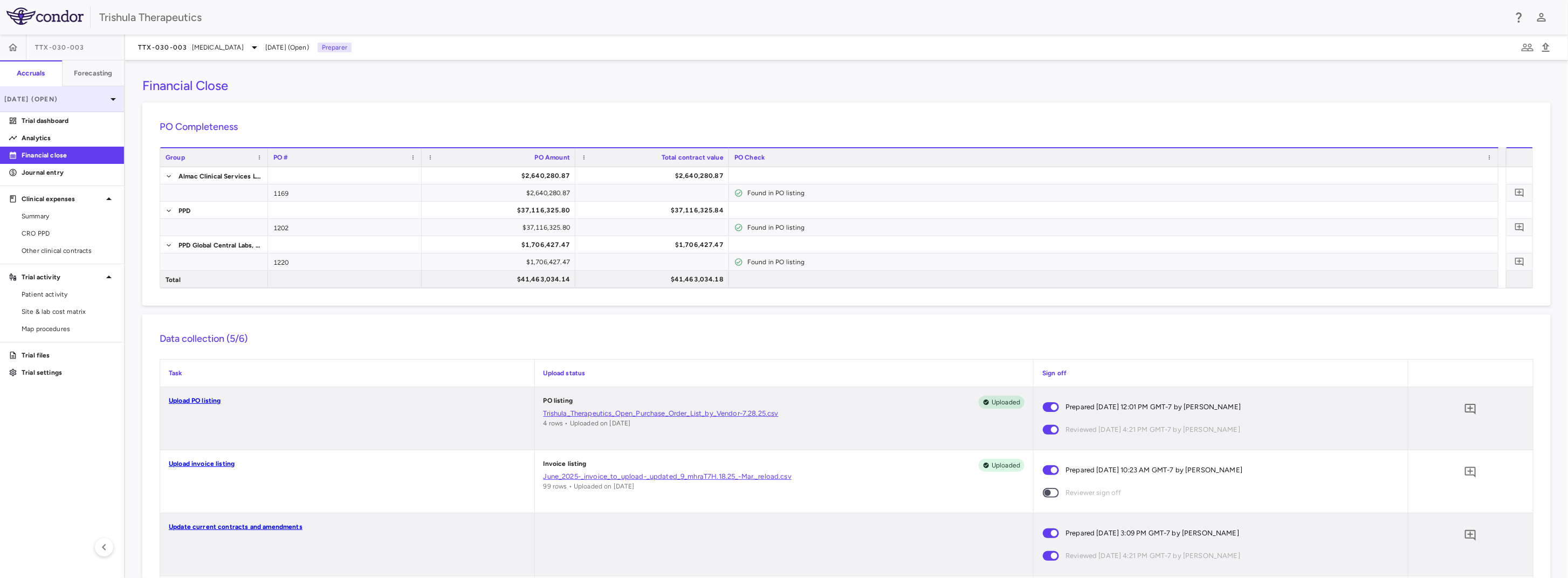
click at [78, 102] on p "[DATE] (Open)" at bounding box center [55, 99] width 102 height 10
click at [37, 178] on div "[DATE]" at bounding box center [29, 177] width 40 height 13
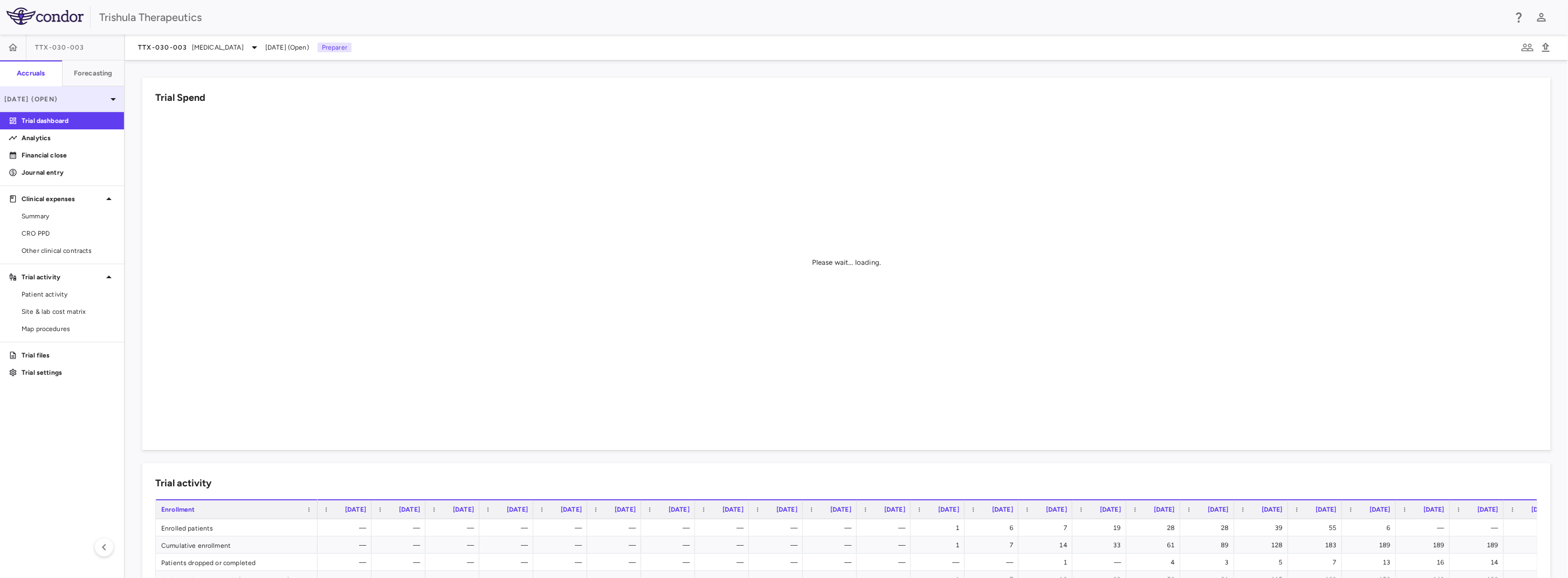
click at [70, 99] on p "[DATE] (Open)" at bounding box center [55, 99] width 102 height 10
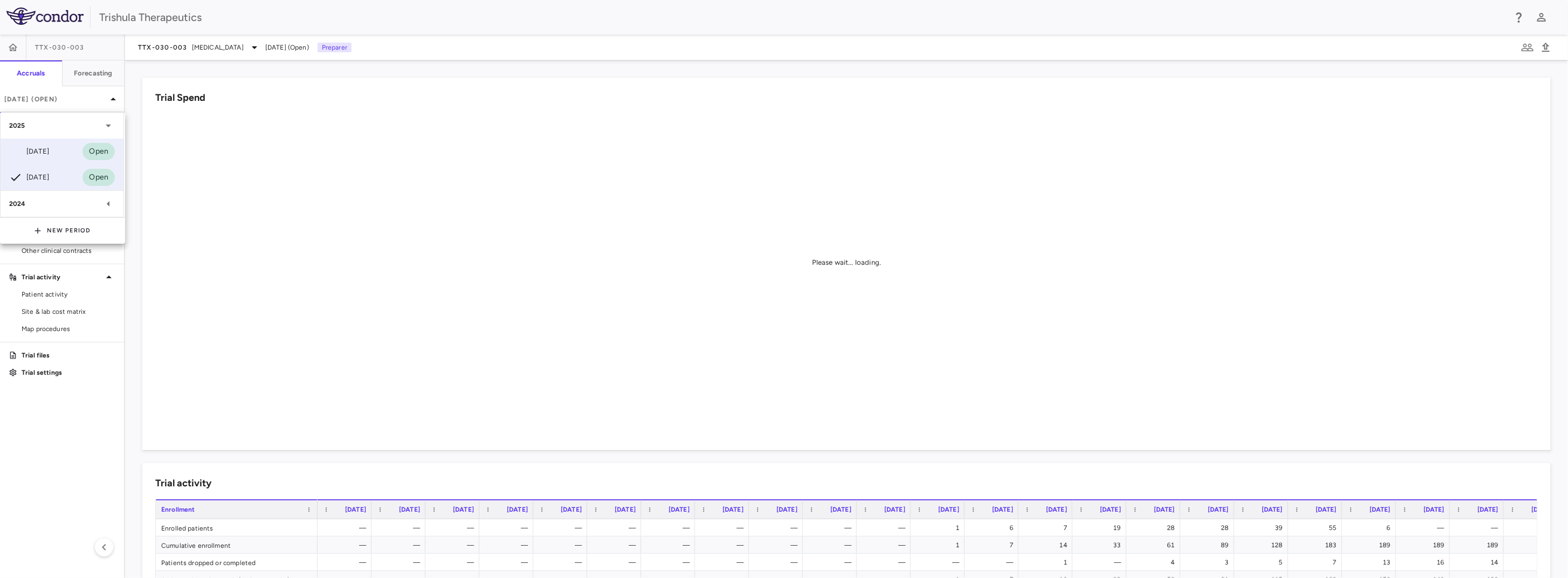
click at [44, 147] on div "[DATE]" at bounding box center [29, 151] width 40 height 13
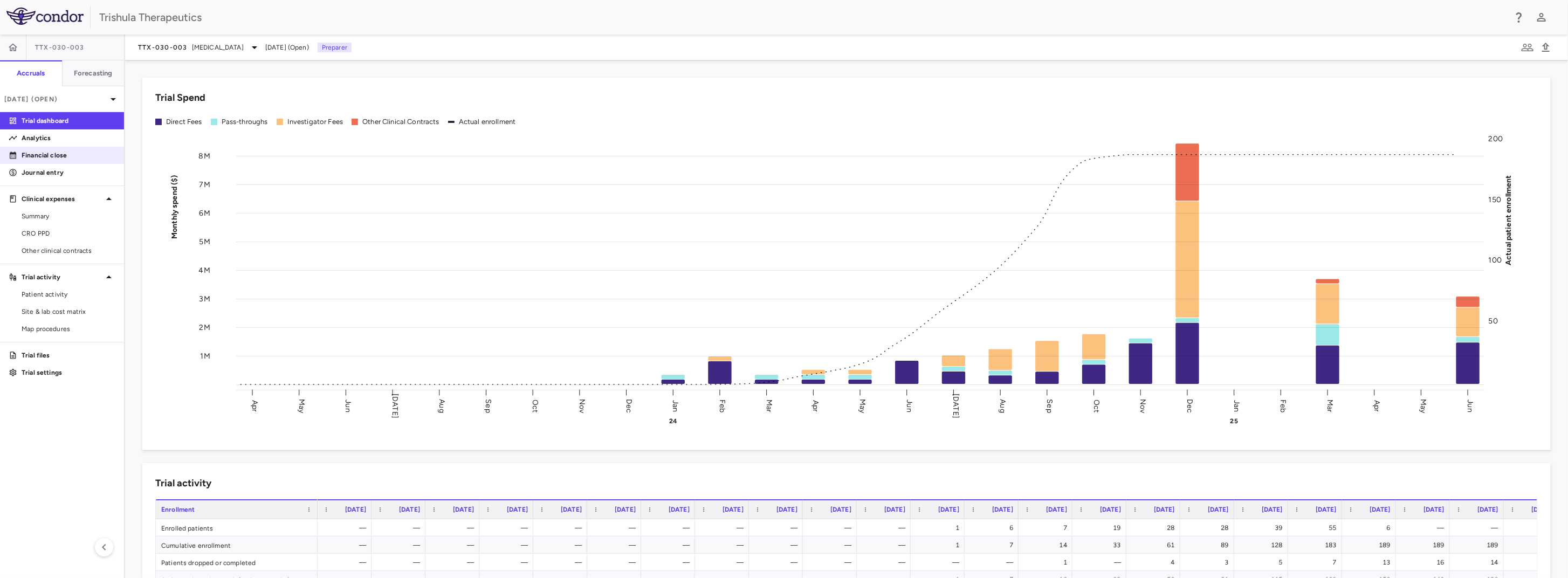
click at [49, 152] on p "Financial close" at bounding box center [68, 155] width 94 height 10
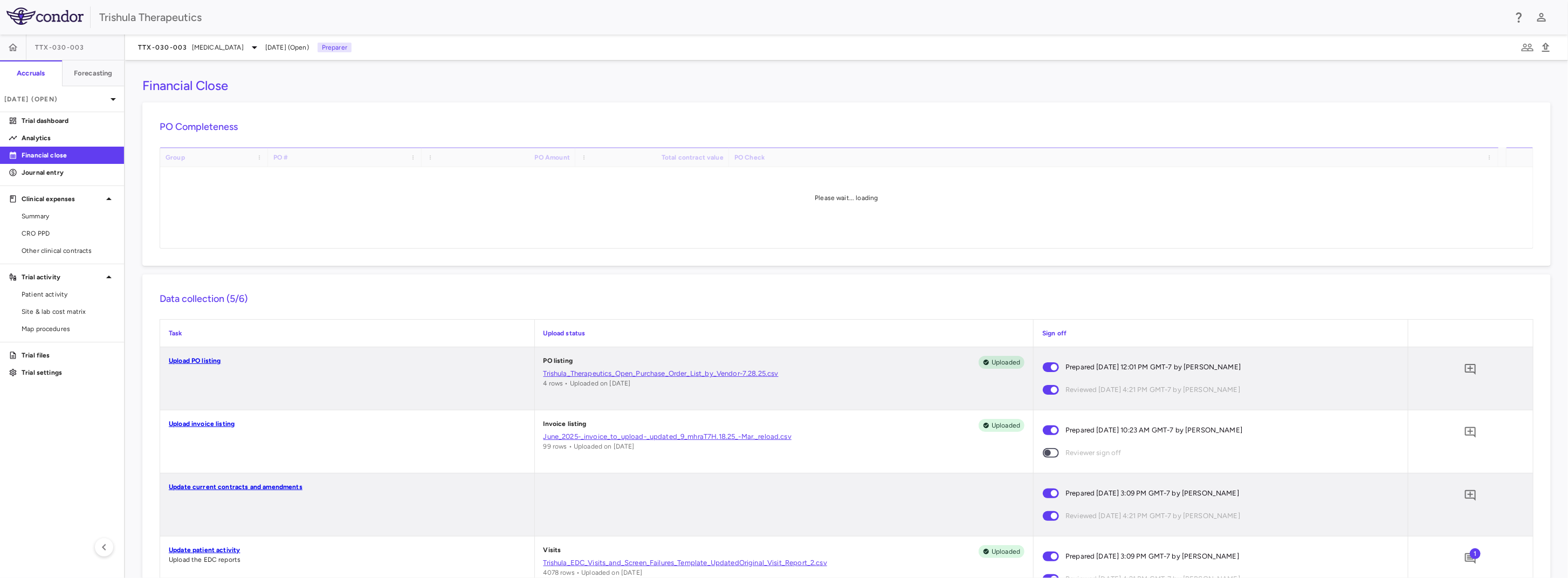
click at [201, 423] on link "Upload invoice listing" at bounding box center [202, 423] width 66 height 7
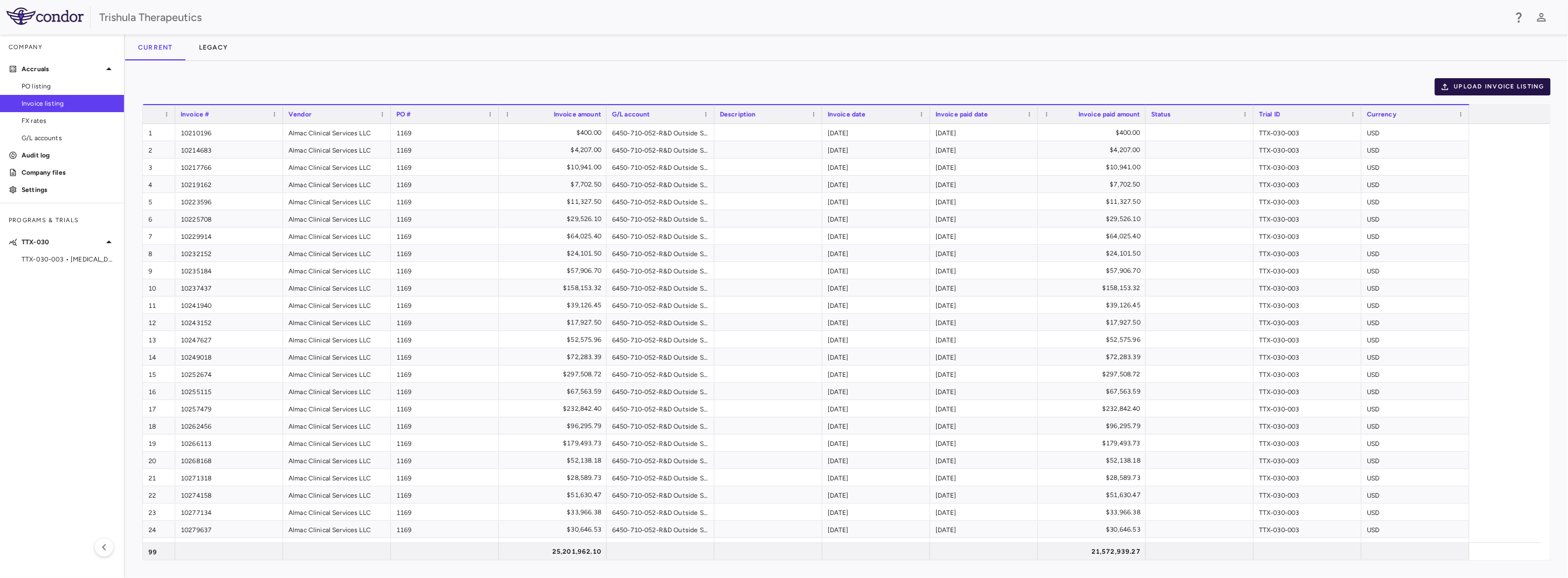
click at [1502, 89] on button "Upload invoice listing" at bounding box center [1492, 87] width 116 height 18
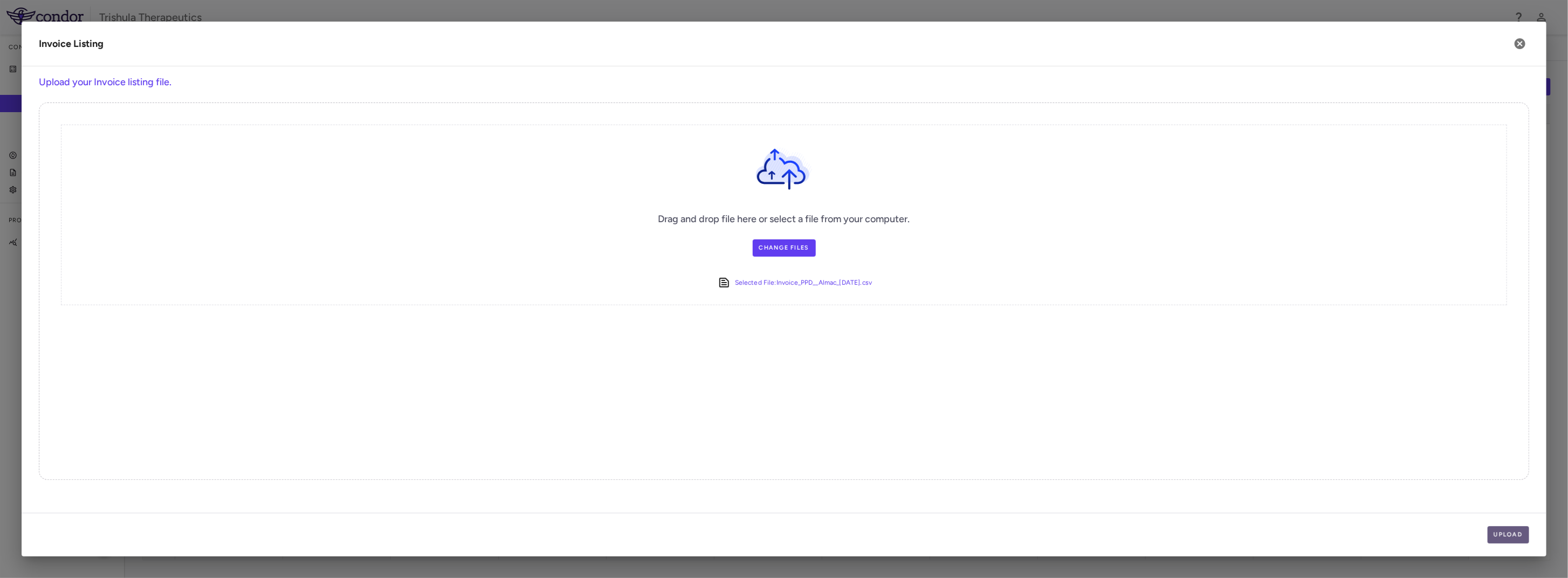
click at [1520, 537] on button "Upload" at bounding box center [1508, 535] width 42 height 18
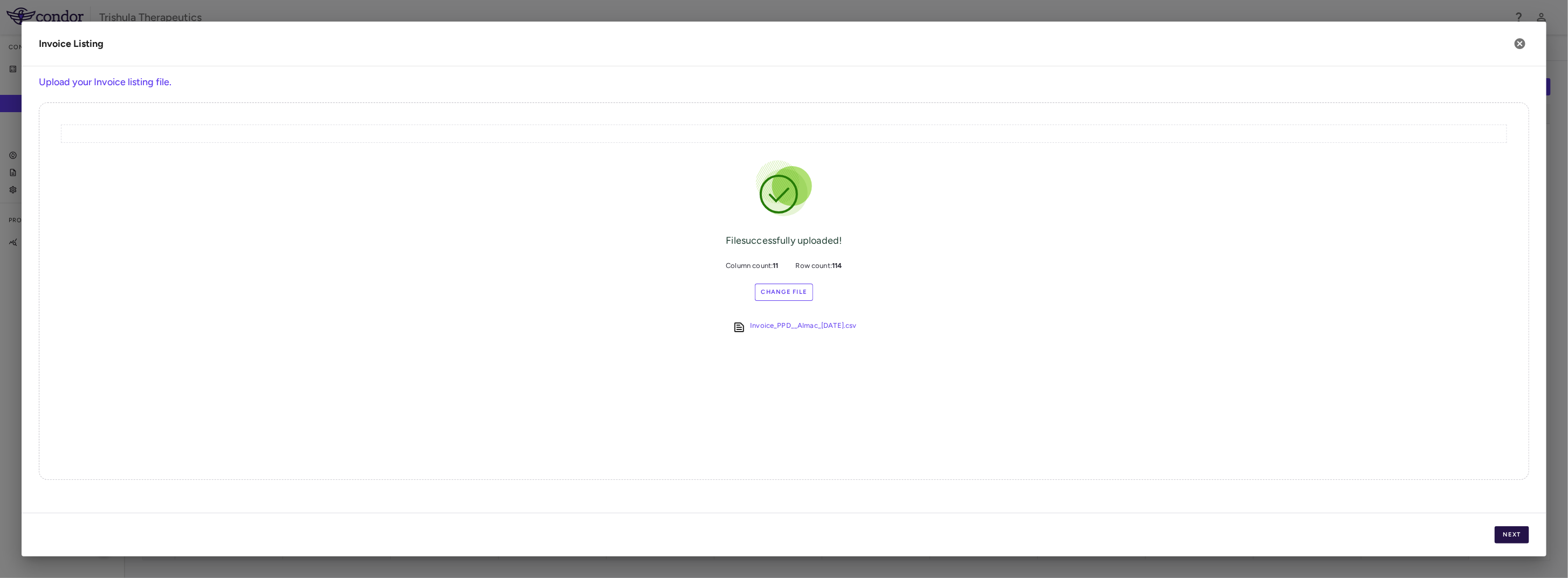
click at [1511, 536] on button "Next" at bounding box center [1511, 535] width 34 height 18
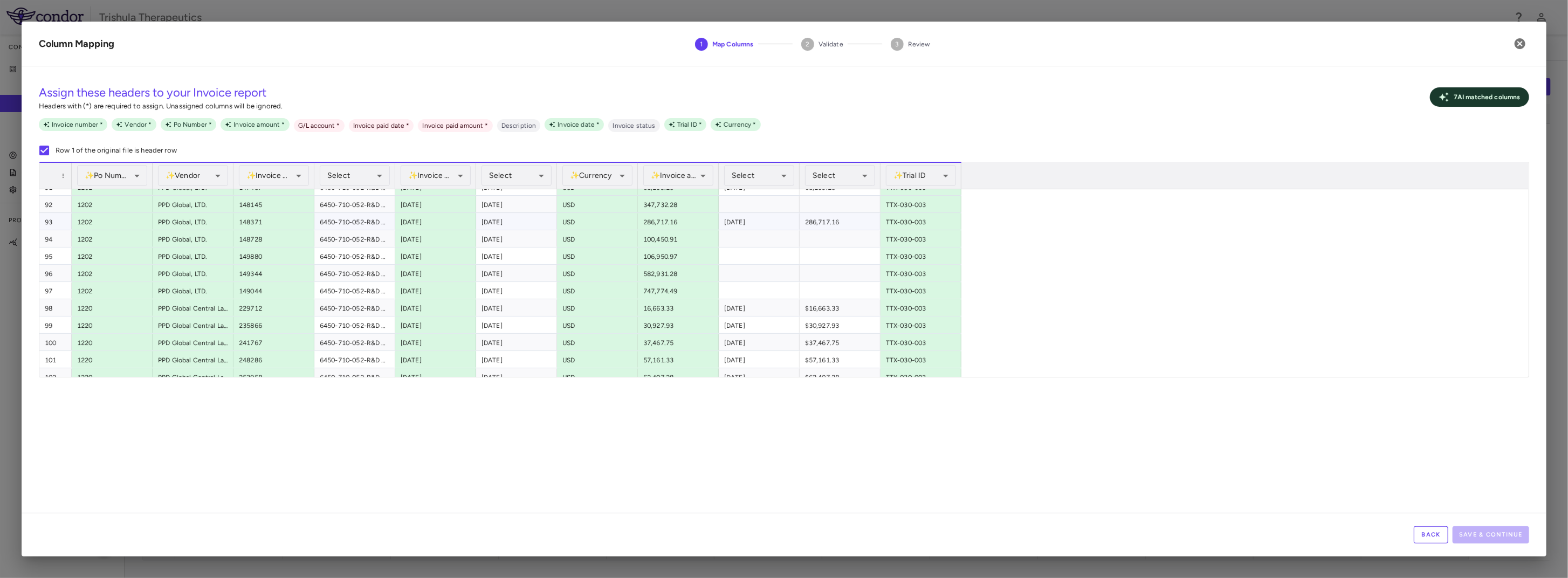
scroll to position [1347, 0]
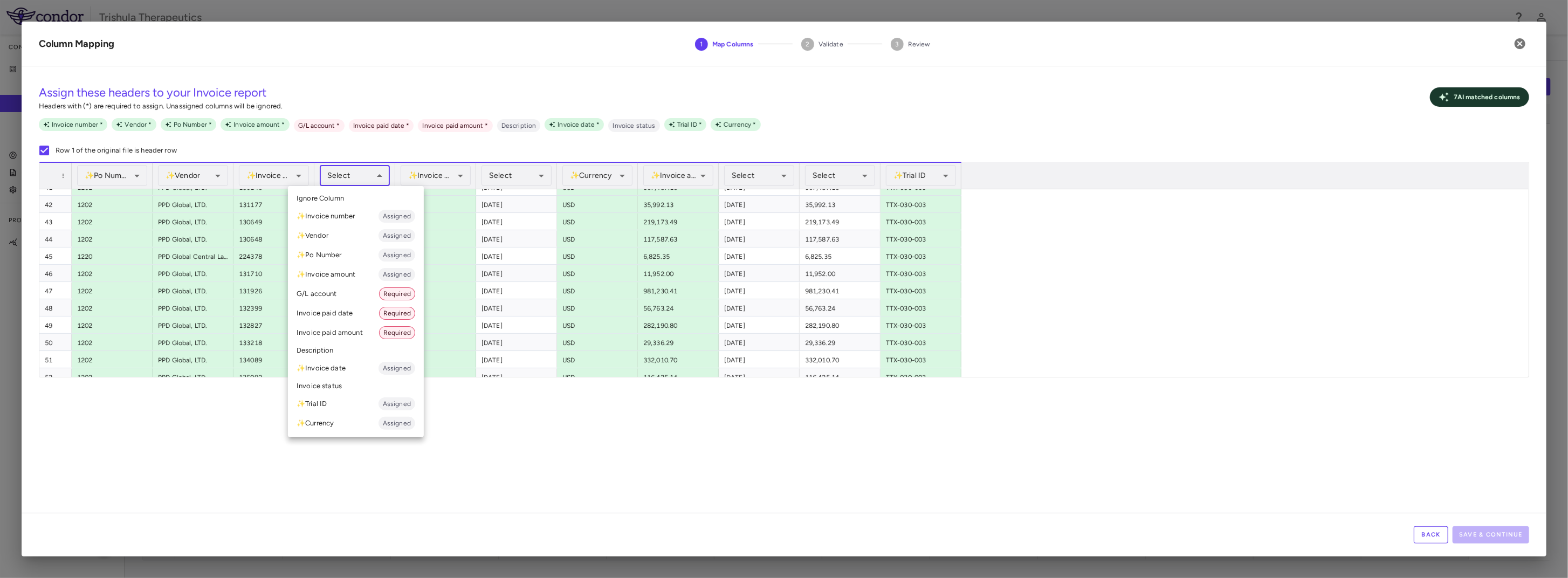
click at [349, 168] on body "Skip to sidebar Skip to main content Trishula Therapeutics Company Accruals PO …" at bounding box center [784, 289] width 1568 height 578
click at [351, 301] on li "G/L account Required" at bounding box center [356, 294] width 136 height 19
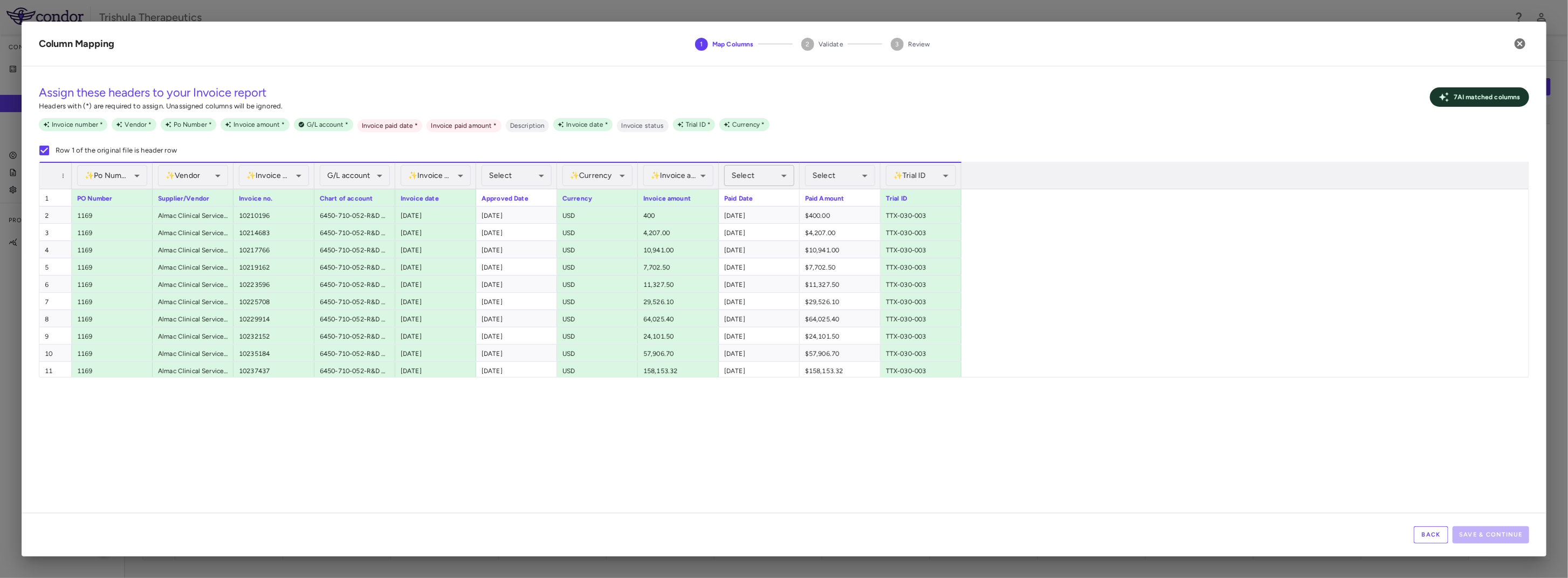
click at [750, 171] on body "Skip to sidebar Skip to main content Trishula Therapeutics Company Accruals PO …" at bounding box center [784, 289] width 1568 height 578
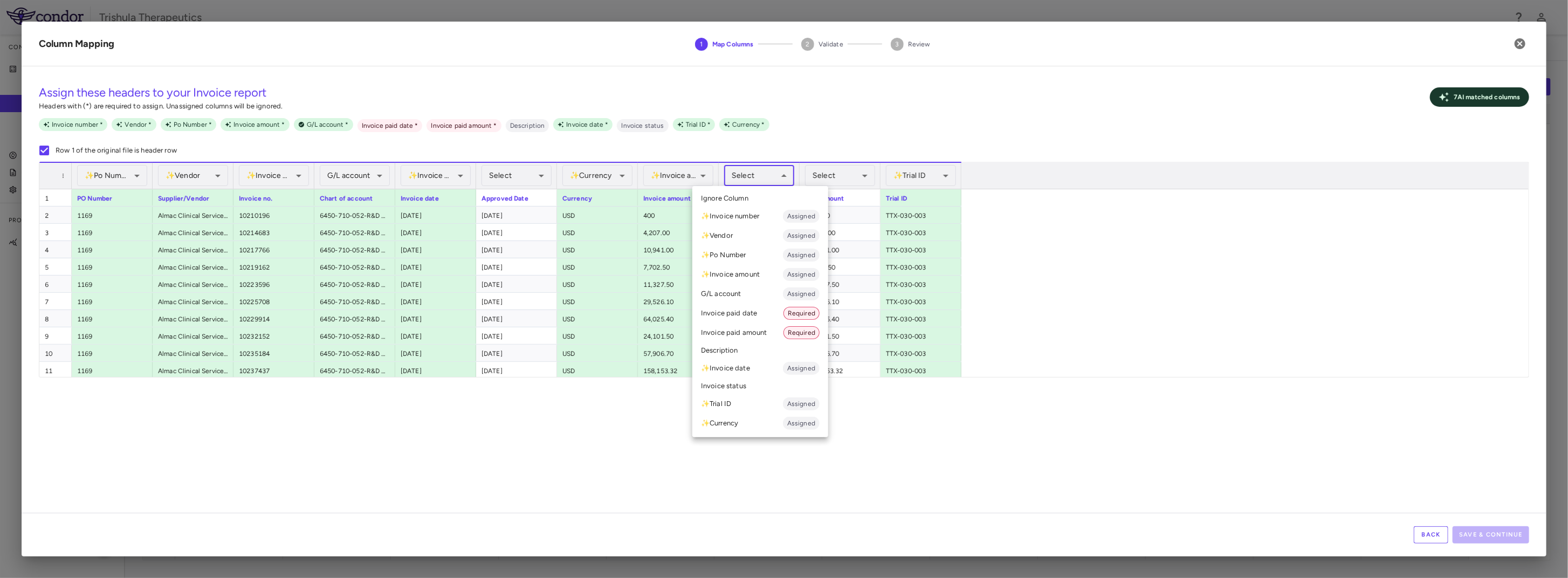
click at [757, 312] on li "Invoice paid date Required" at bounding box center [760, 313] width 136 height 19
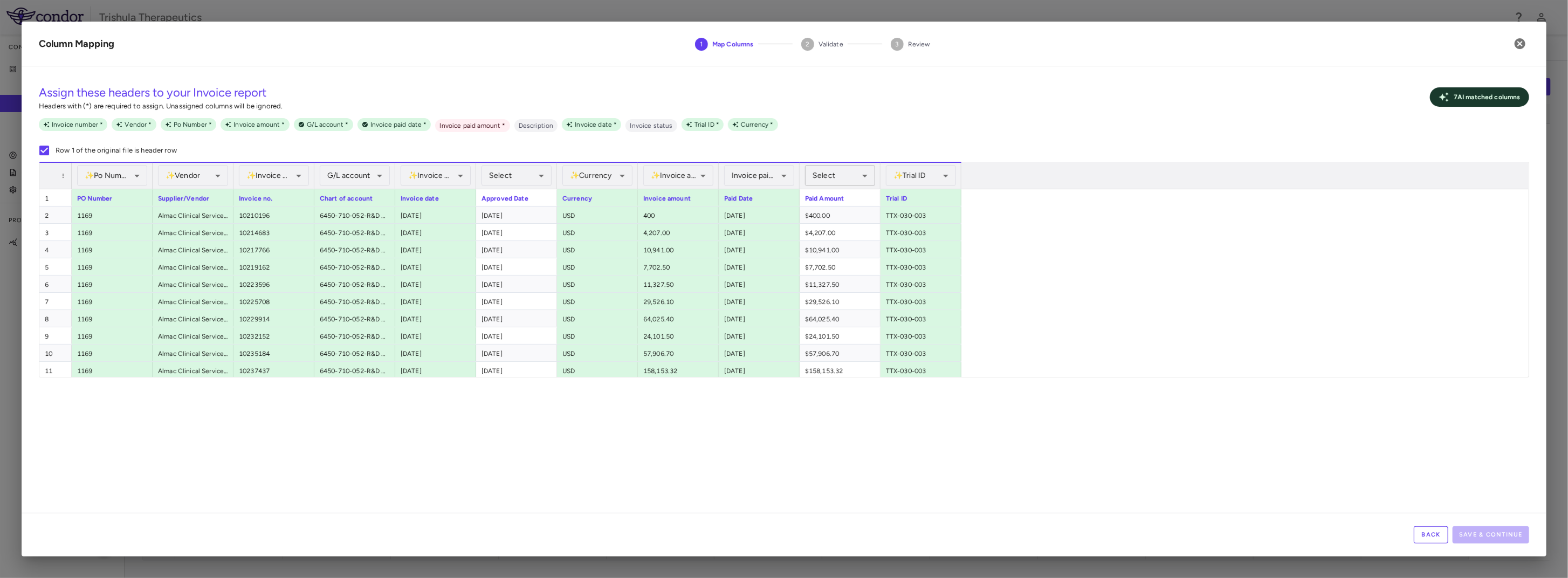
click at [839, 175] on body "Skip to sidebar Skip to main content Trishula Therapeutics Company Accruals PO …" at bounding box center [784, 289] width 1568 height 578
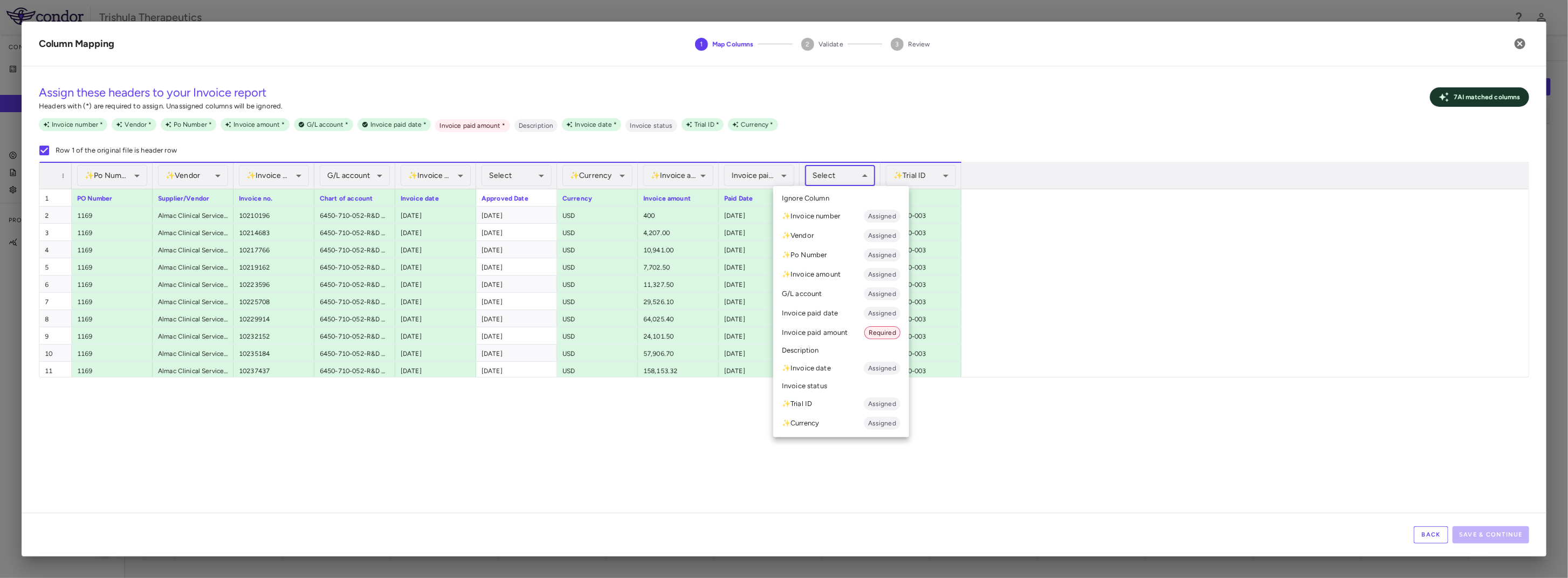
click at [822, 333] on li "Invoice paid amount Required" at bounding box center [841, 332] width 136 height 19
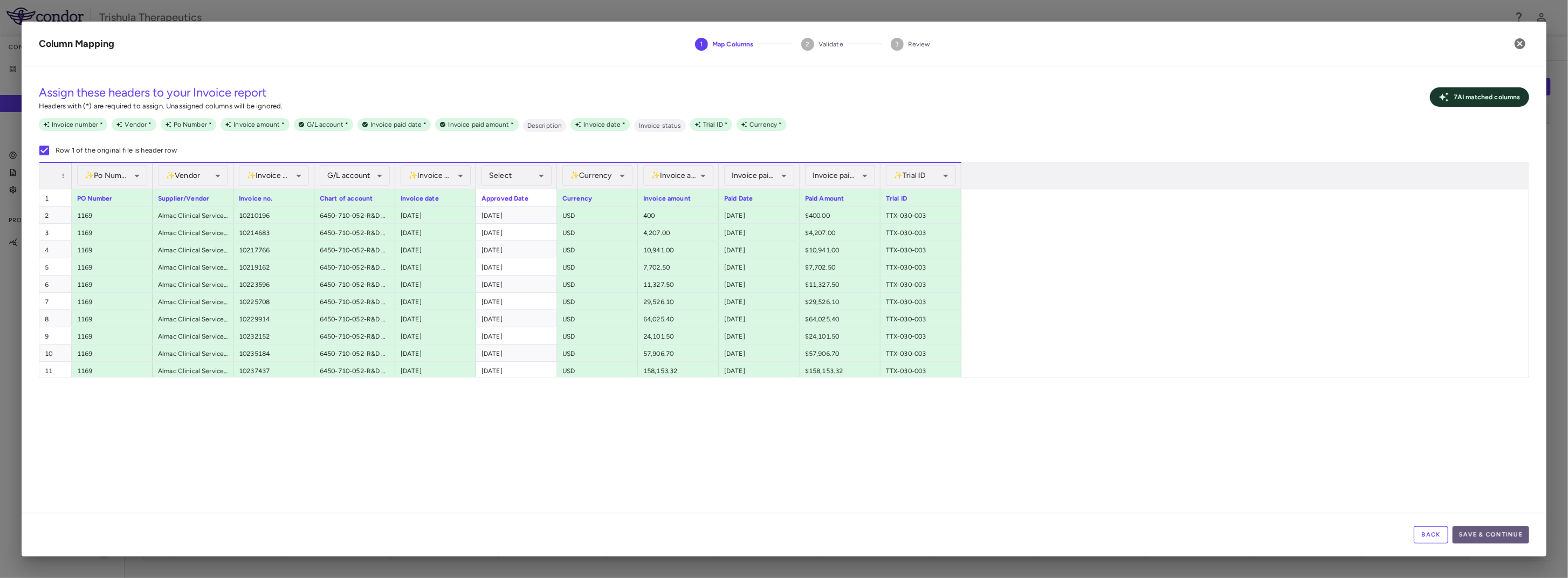
click at [1497, 540] on button "Save & Continue" at bounding box center [1490, 535] width 77 height 18
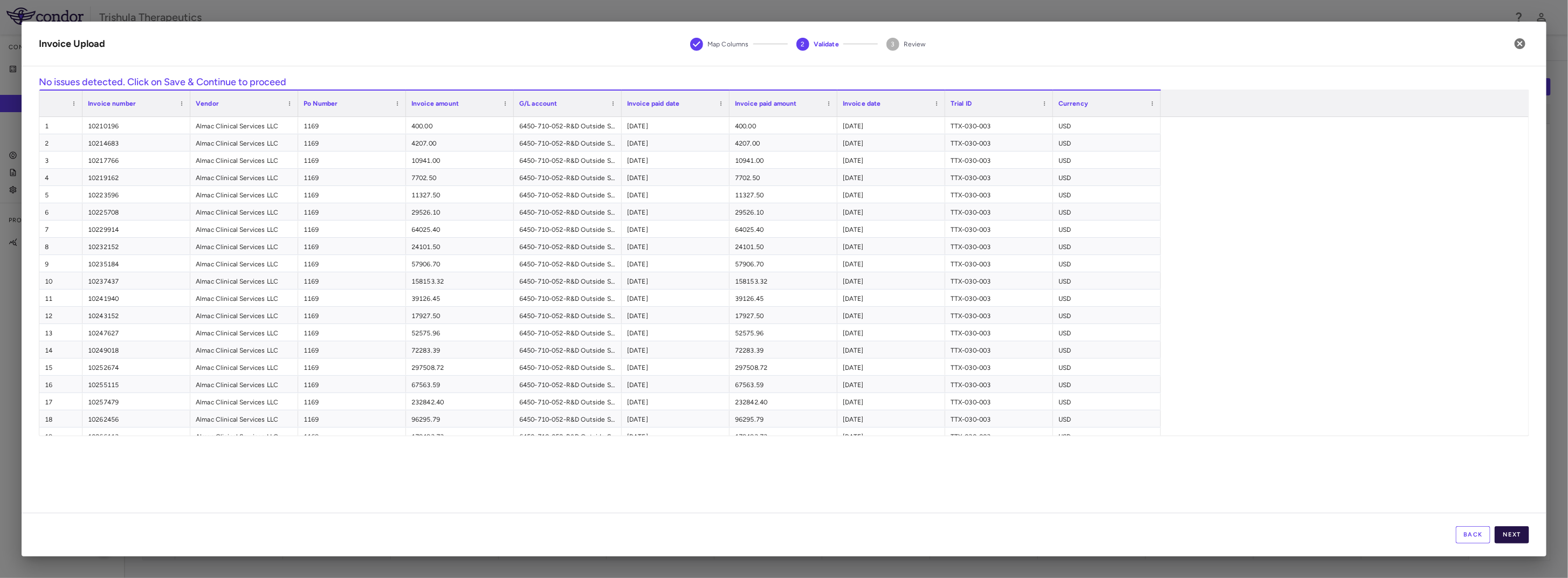
click at [1509, 536] on button "Next" at bounding box center [1511, 535] width 34 height 18
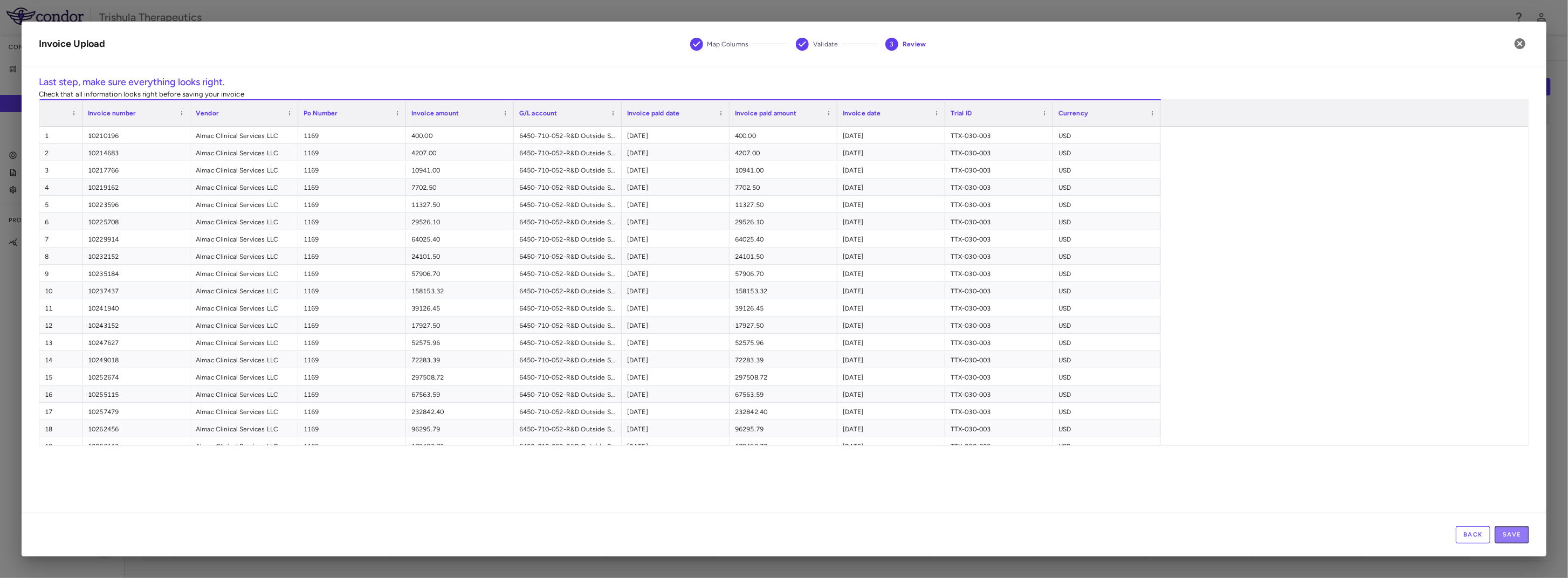
click at [1509, 536] on button "Save" at bounding box center [1511, 535] width 34 height 18
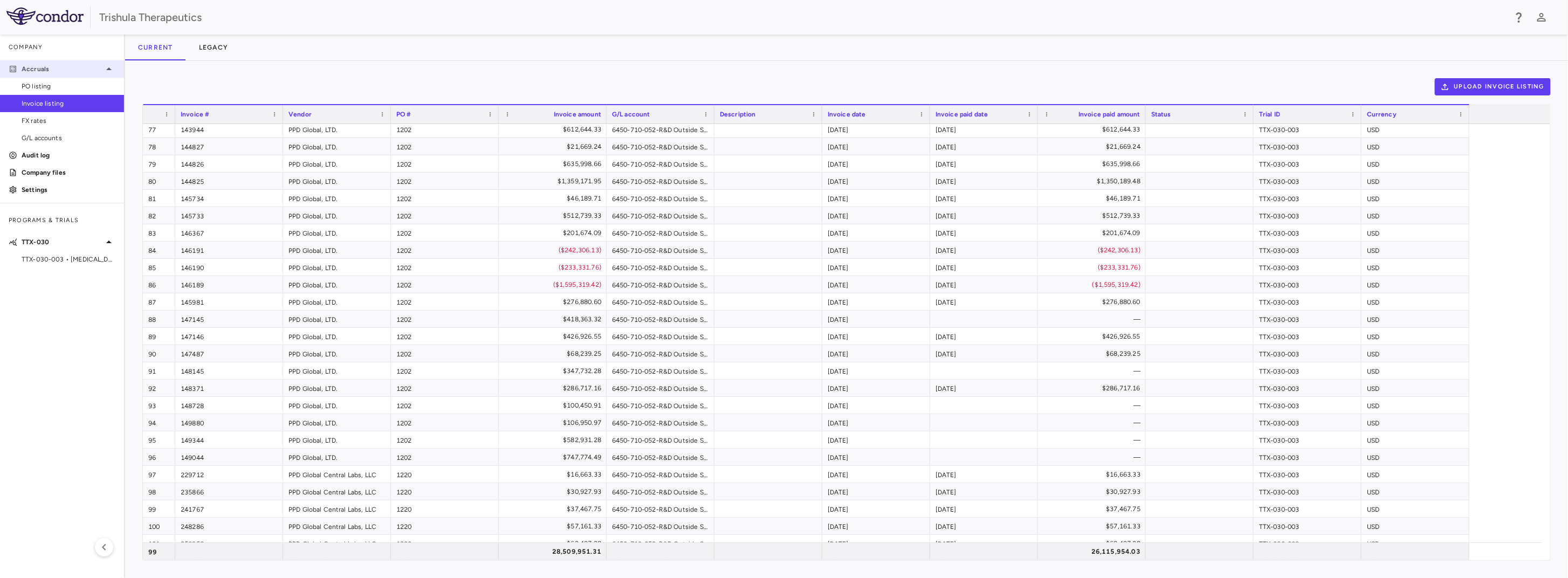
click at [99, 62] on div "Accruals" at bounding box center [62, 69] width 124 height 19
click at [102, 69] on p "Accruals" at bounding box center [62, 69] width 81 height 10
click at [60, 257] on span "TTX-030-003 • [MEDICAL_DATA]" at bounding box center [68, 259] width 94 height 10
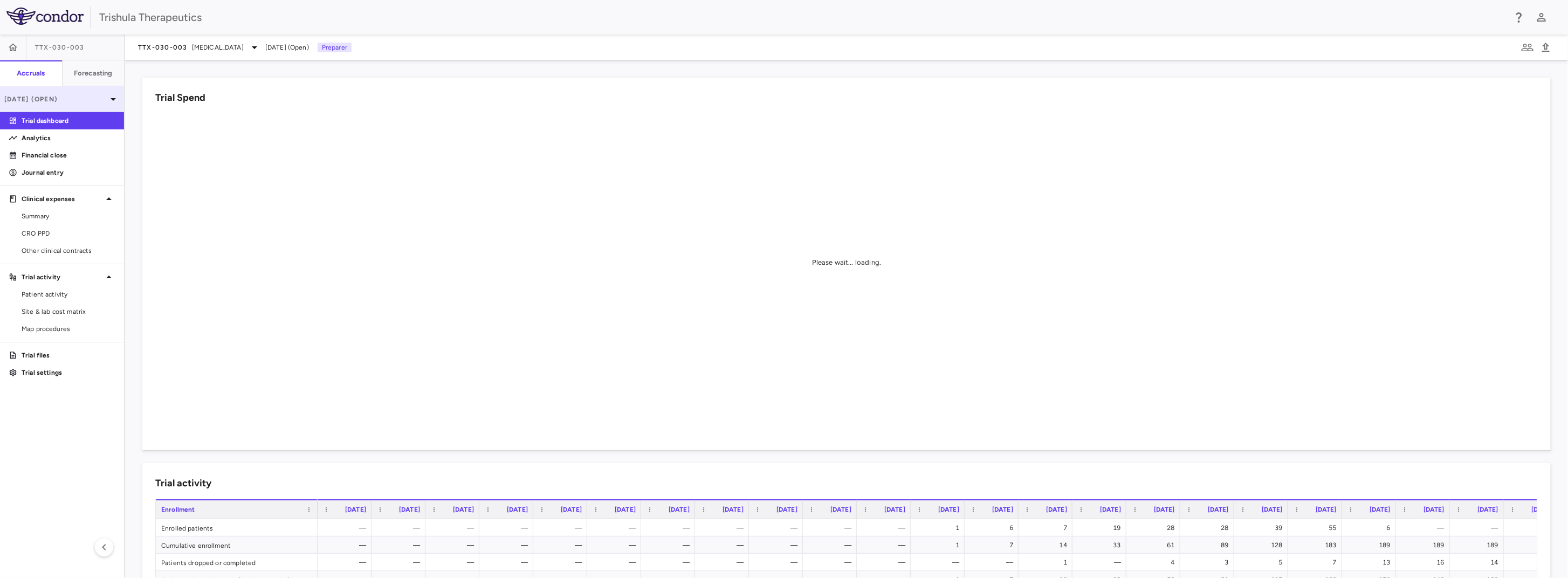
click at [94, 97] on p "[DATE] (Open)" at bounding box center [55, 99] width 102 height 10
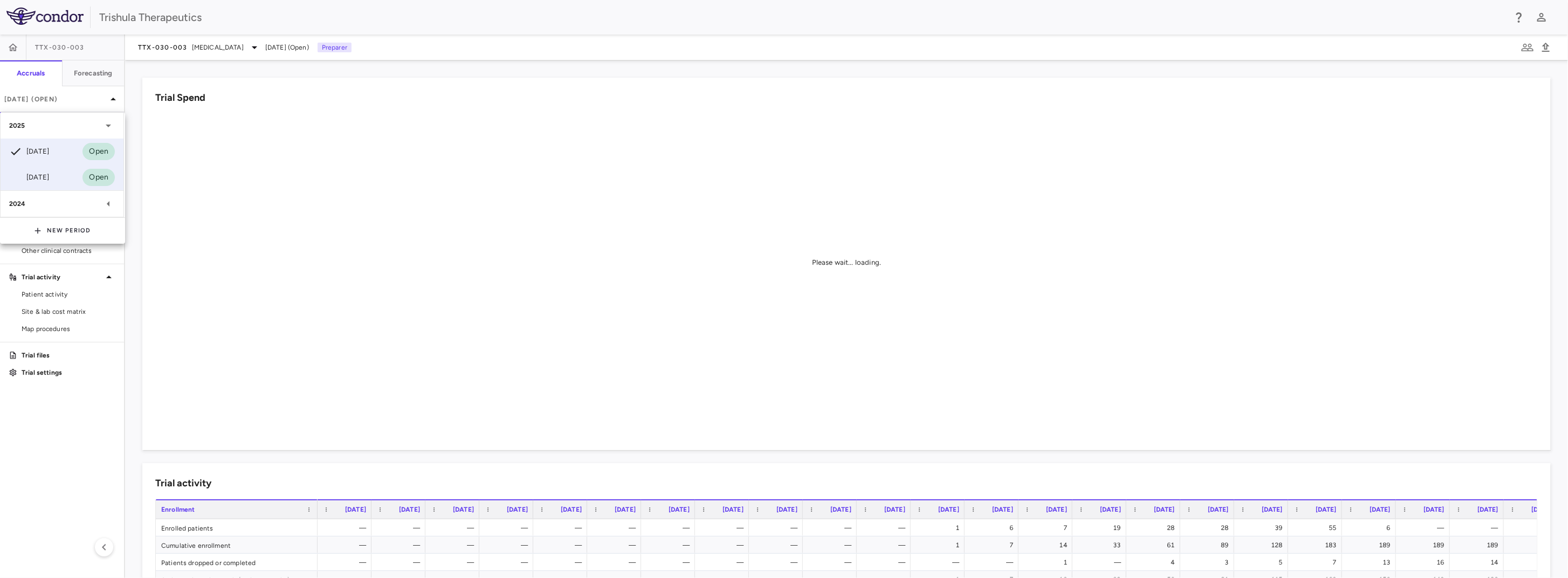
click at [47, 175] on div "[DATE]" at bounding box center [29, 177] width 40 height 13
click at [72, 157] on p "Financial close" at bounding box center [68, 155] width 94 height 10
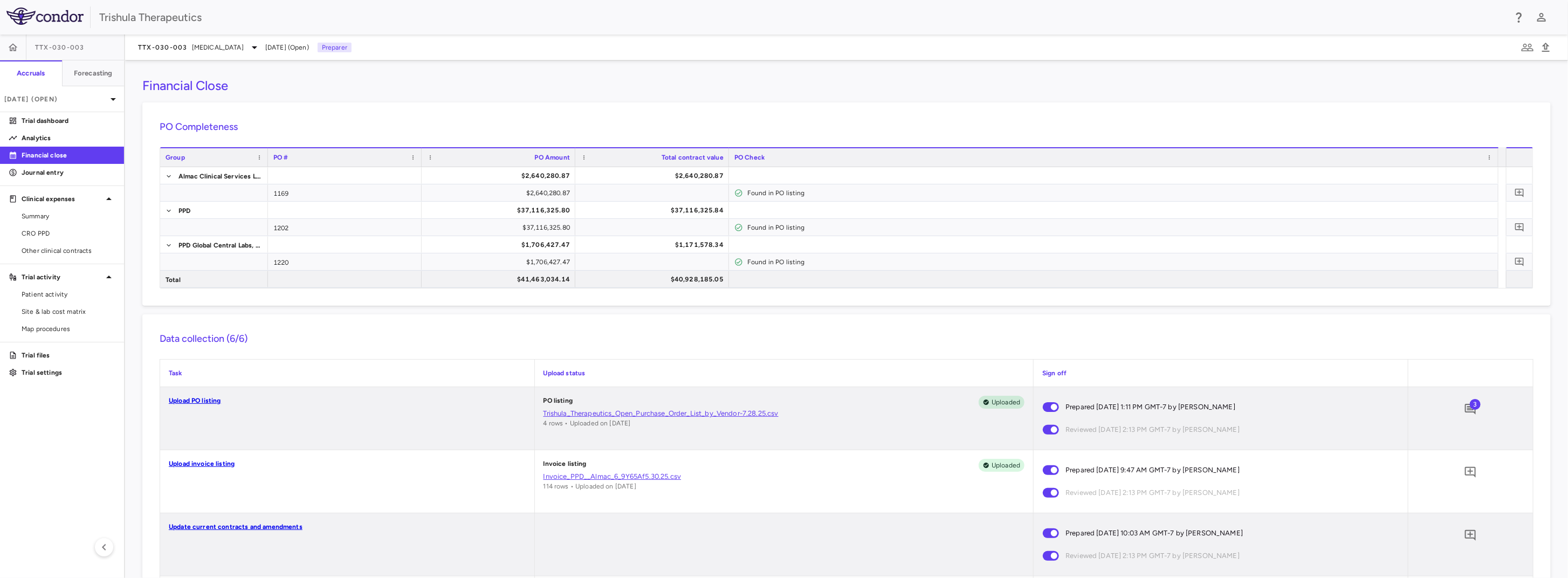
click at [214, 462] on link "Upload invoice listing" at bounding box center [202, 463] width 66 height 7
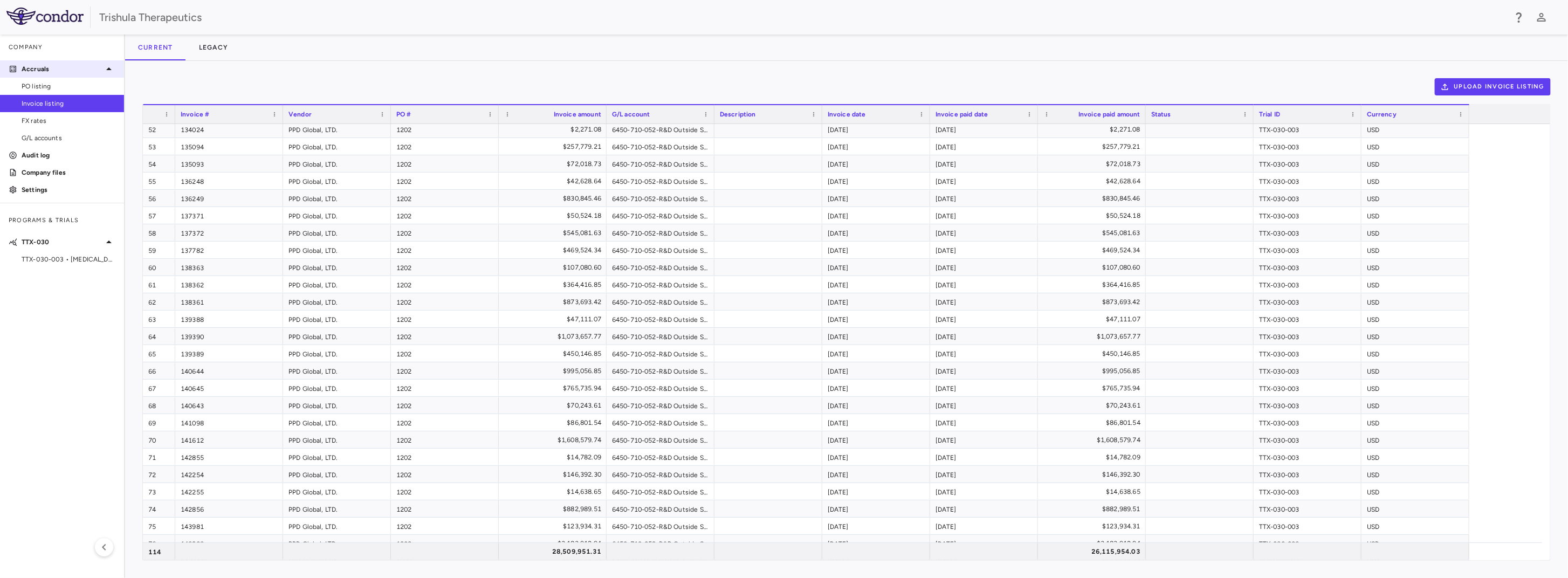
click at [105, 70] on icon at bounding box center [109, 69] width 13 height 13
click at [95, 46] on div "Company" at bounding box center [62, 47] width 124 height 26
click at [77, 188] on span "TTX-030-003 • [MEDICAL_DATA]" at bounding box center [68, 191] width 94 height 10
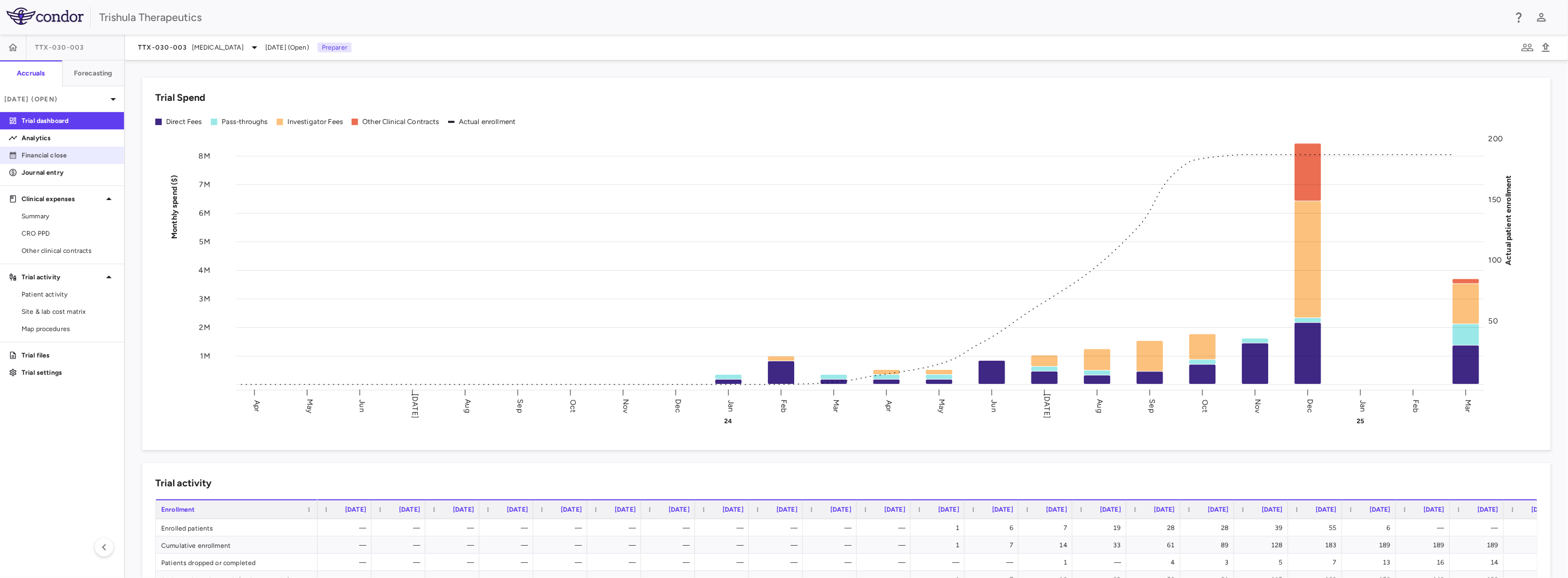
click at [70, 151] on p "Financial close" at bounding box center [68, 155] width 94 height 10
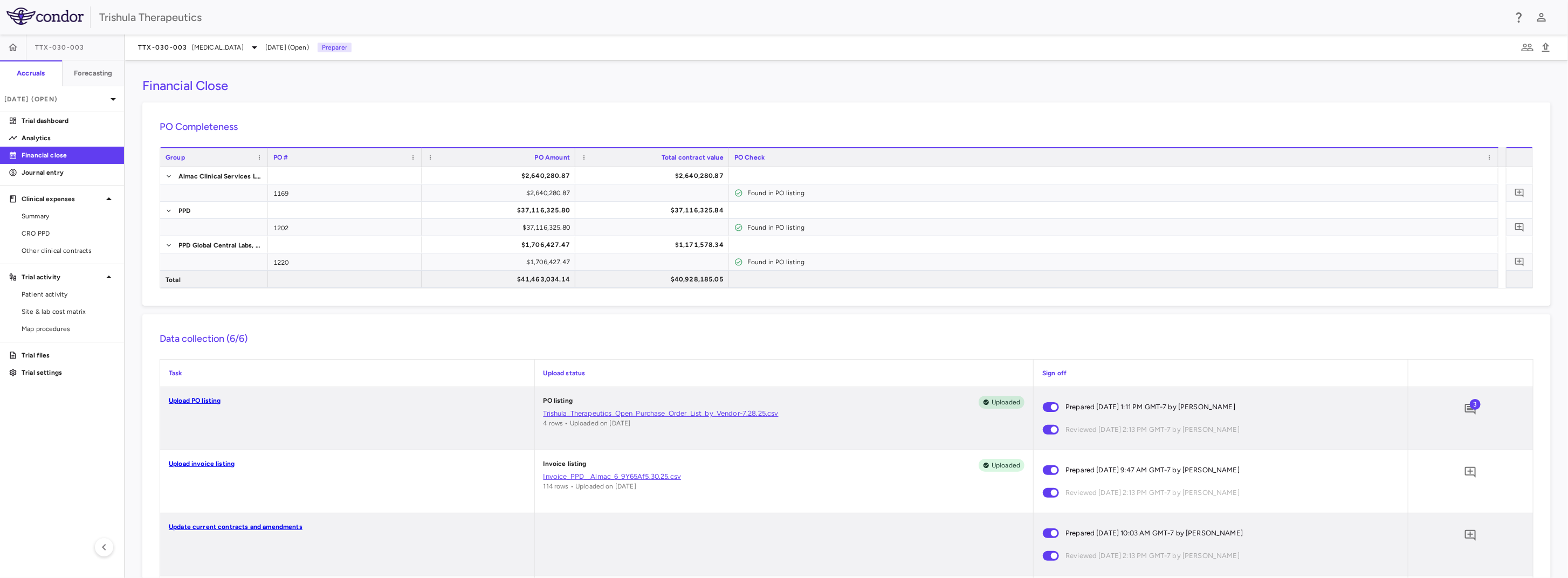
click at [212, 468] on p "Upload invoice listing" at bounding box center [347, 464] width 357 height 10
click at [216, 463] on link "Upload invoice listing" at bounding box center [202, 463] width 66 height 7
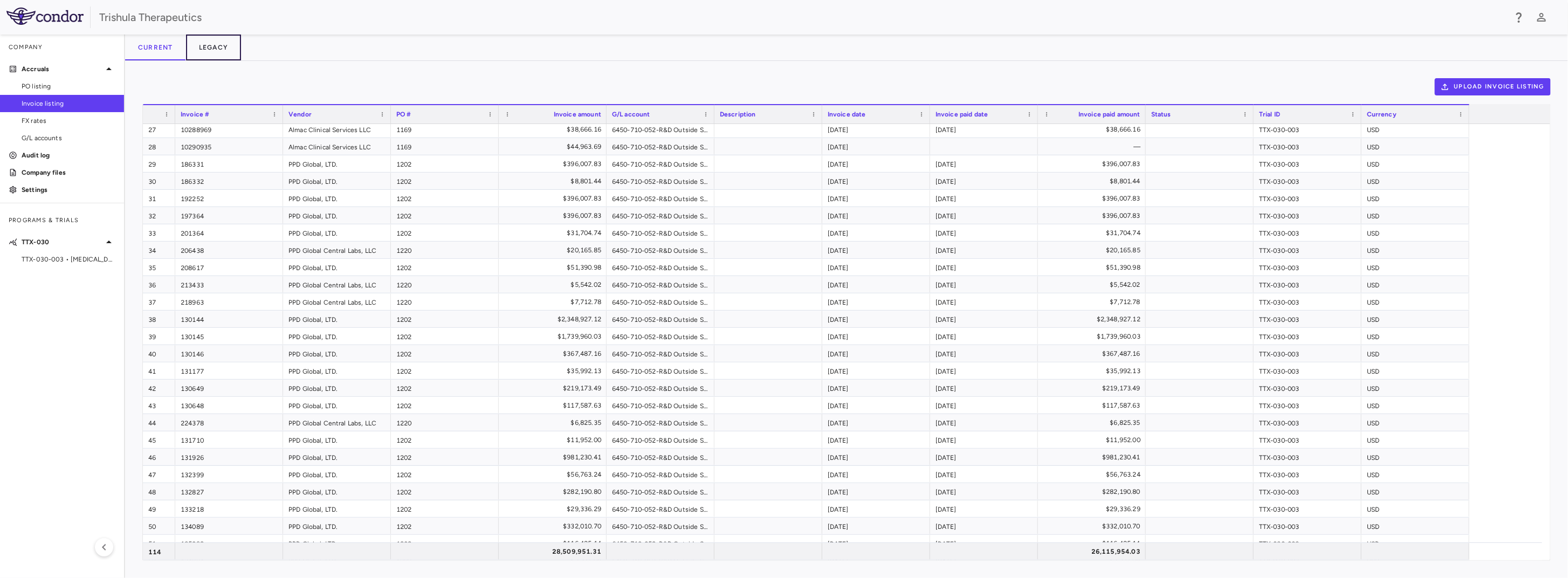
drag, startPoint x: 216, startPoint y: 46, endPoint x: 176, endPoint y: 46, distance: 40.0
click at [216, 46] on button "Legacy" at bounding box center [213, 47] width 55 height 26
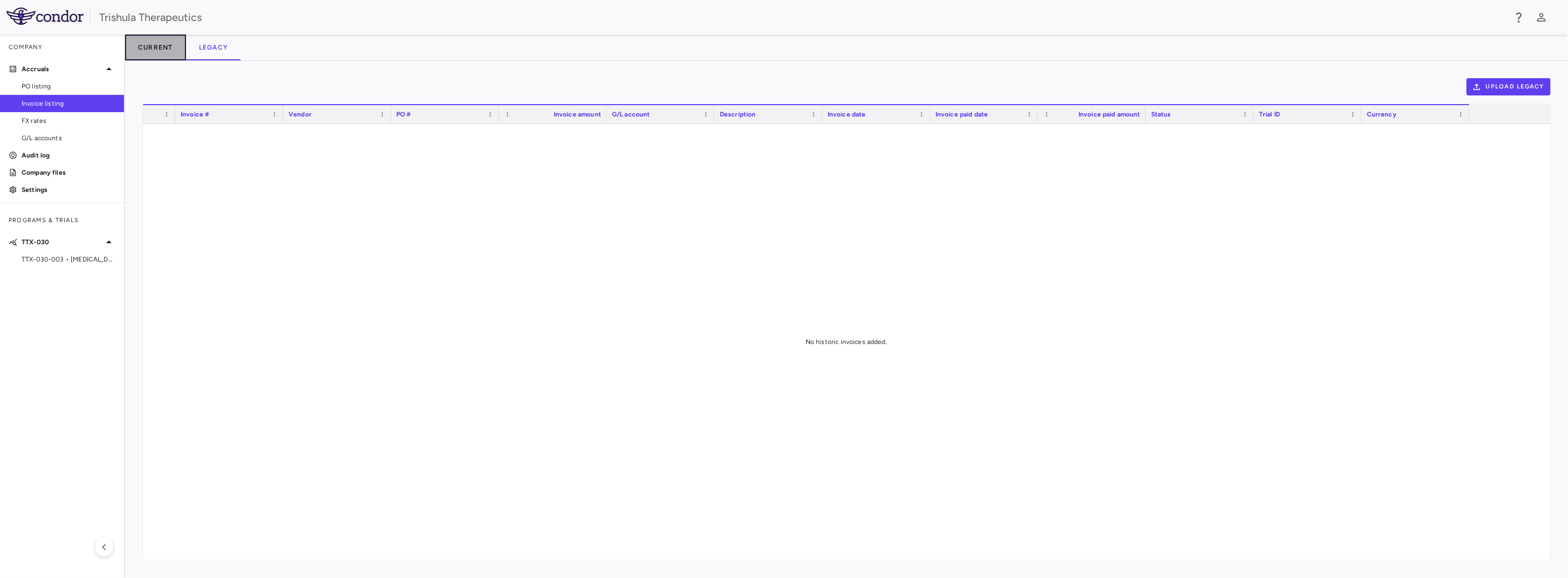
click at [157, 46] on button "Current" at bounding box center [155, 47] width 61 height 26
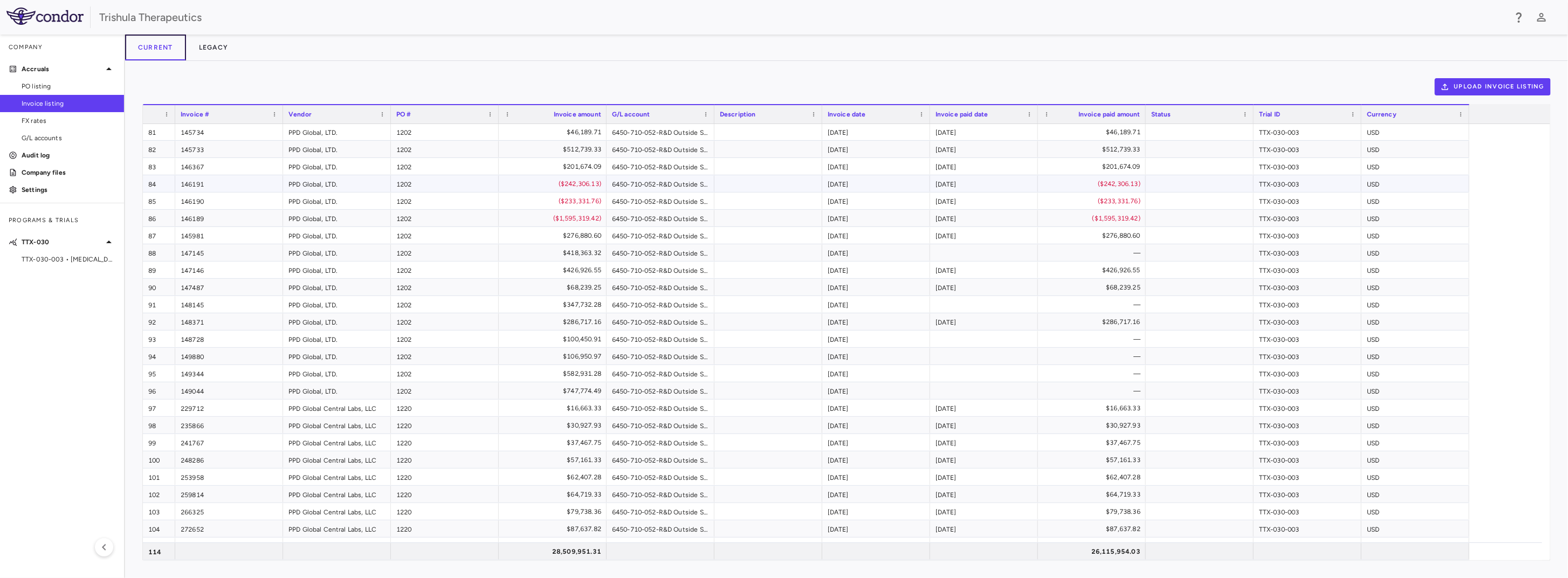
scroll to position [1402, 0]
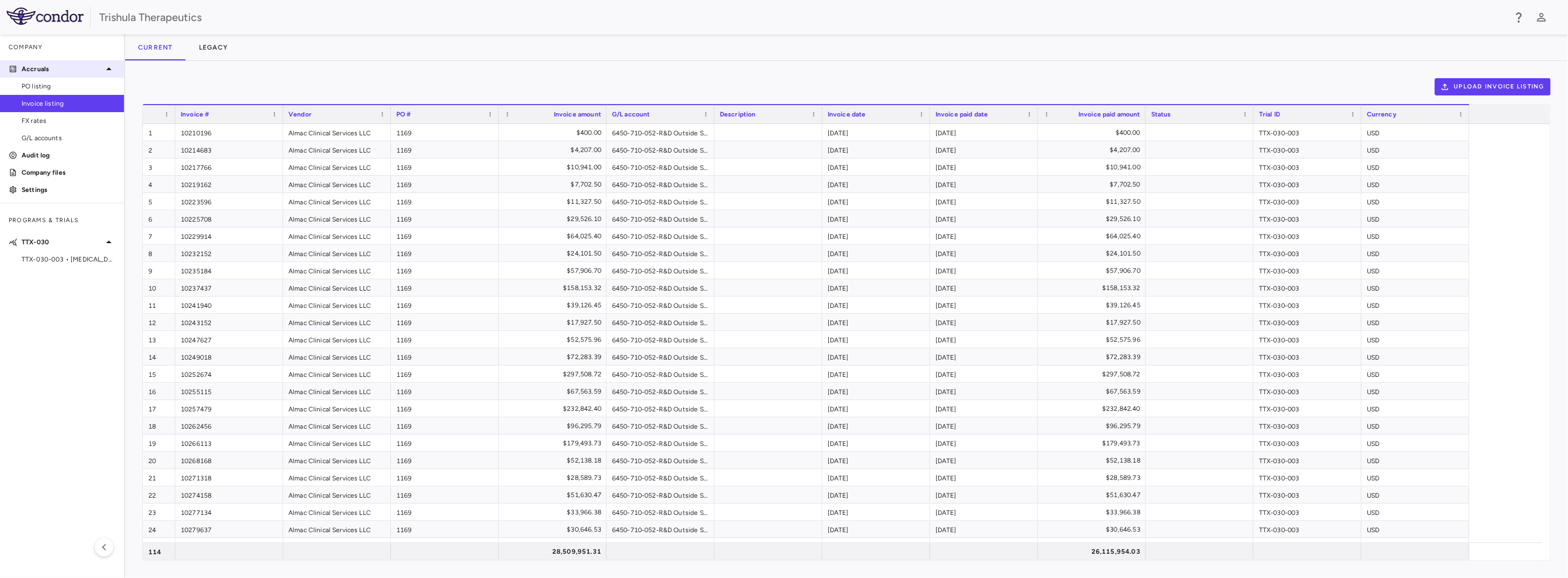
click at [30, 68] on p "Accruals" at bounding box center [62, 69] width 81 height 10
